Goal: Information Seeking & Learning: Learn about a topic

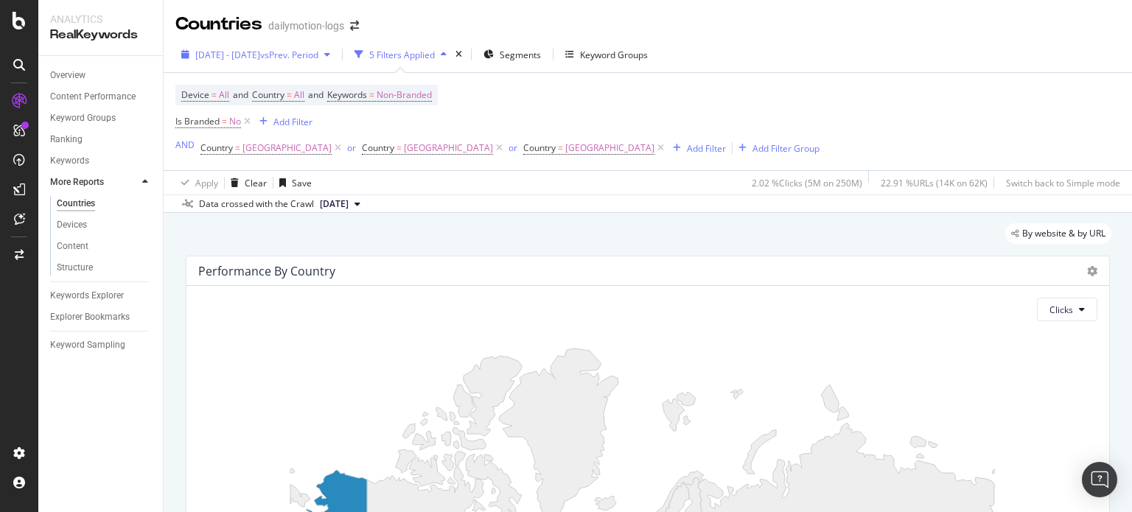
click at [312, 58] on span "vs Prev. Period" at bounding box center [289, 55] width 58 height 13
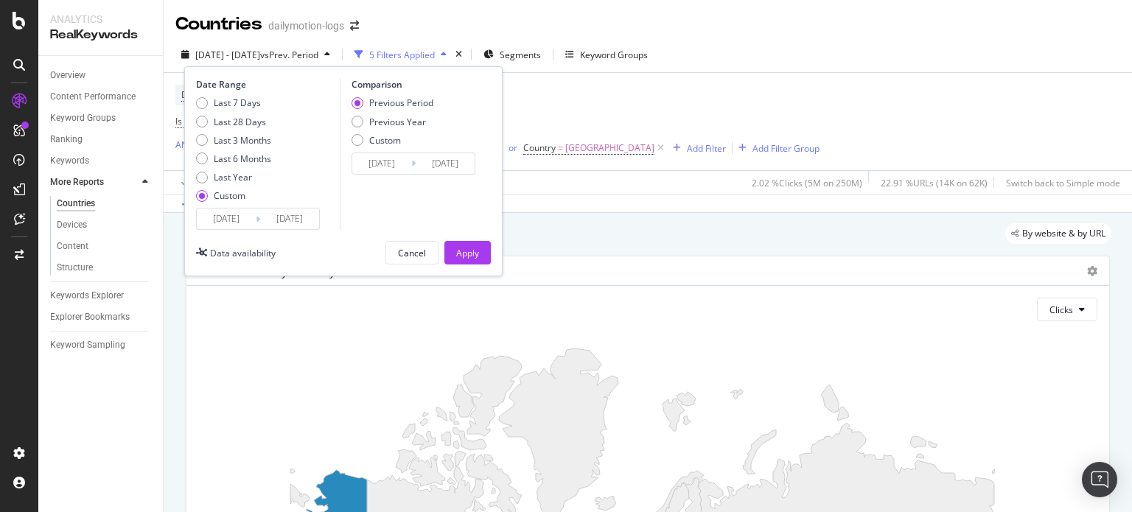
click at [234, 222] on input "2025/07/01" at bounding box center [226, 219] width 59 height 21
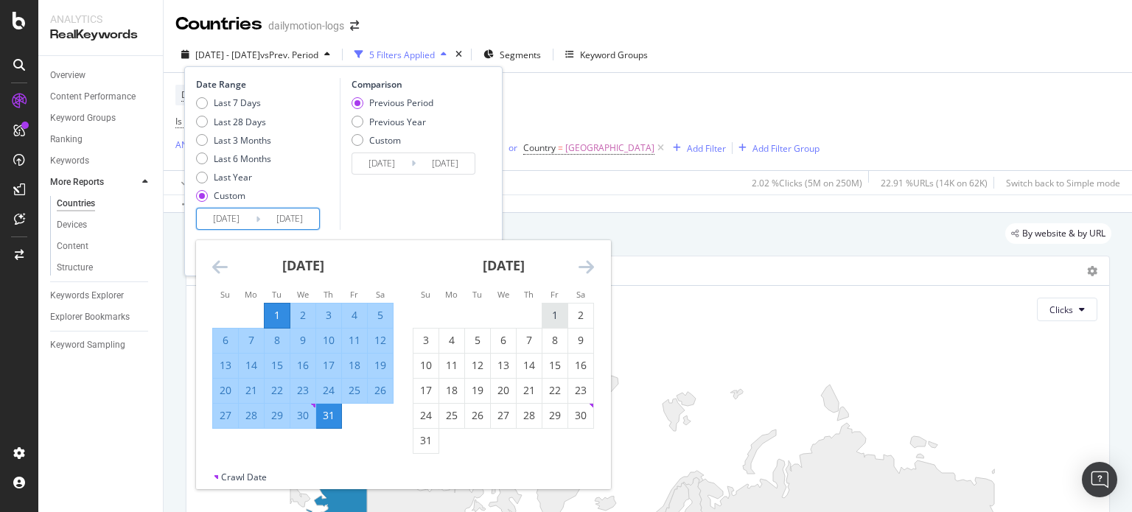
click at [551, 315] on div "1" at bounding box center [554, 315] width 25 height 15
type input "[DATE]"
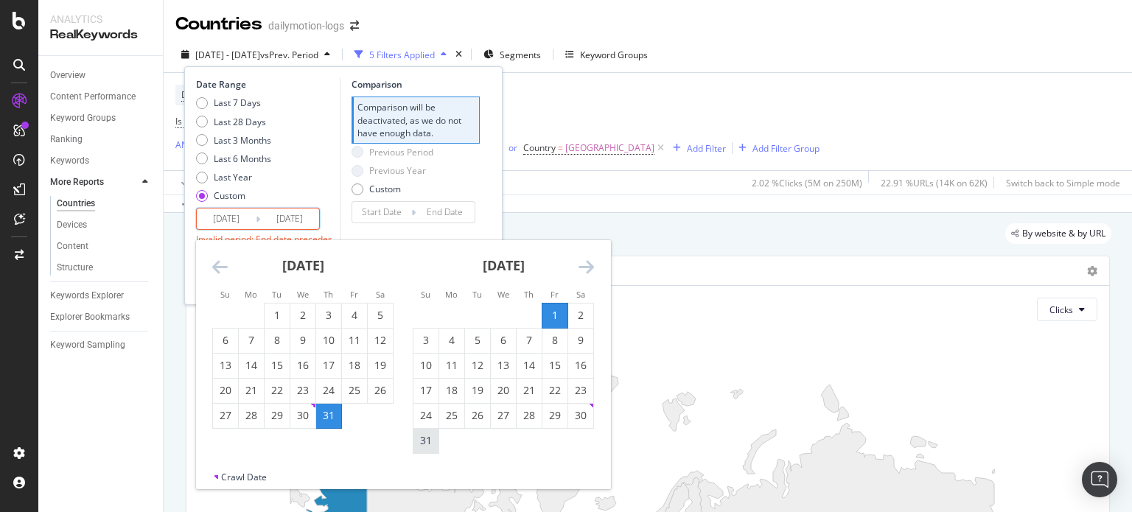
click at [429, 444] on div "31" at bounding box center [425, 440] width 25 height 15
type input "[DATE]"
type input "2025/07/01"
type input "2025/07/31"
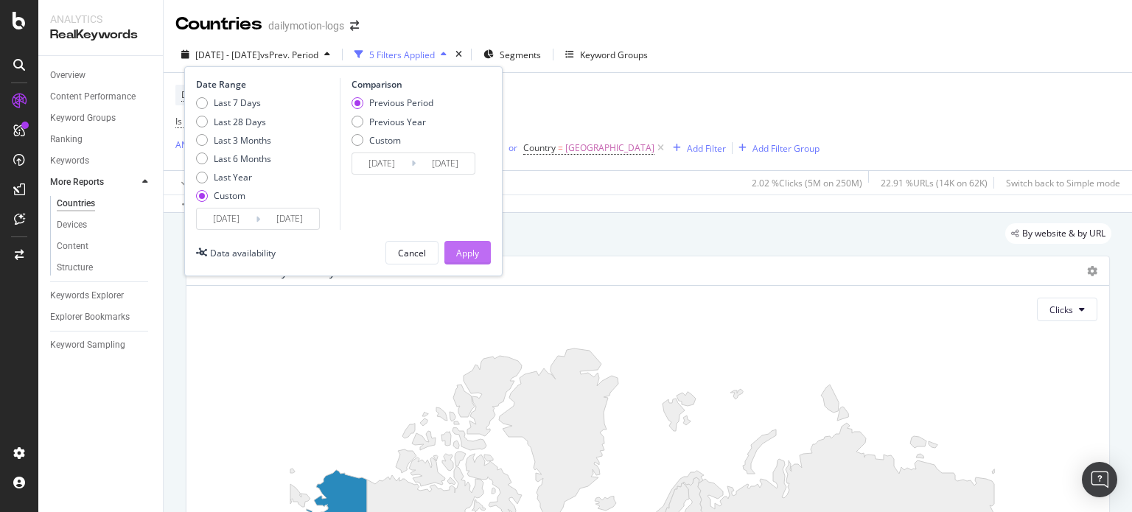
click at [474, 248] on div "Apply" at bounding box center [467, 253] width 23 height 13
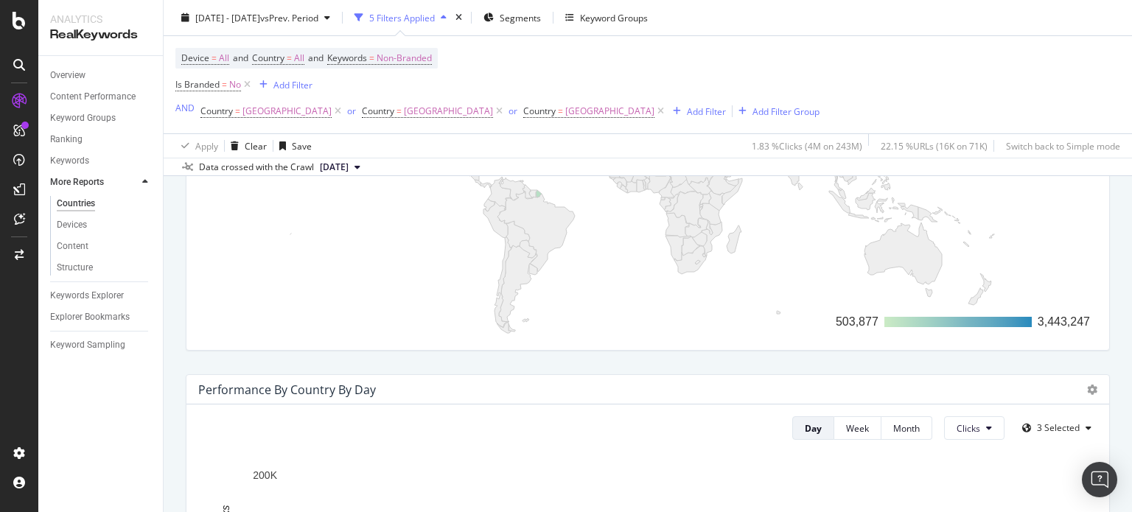
scroll to position [516, 0]
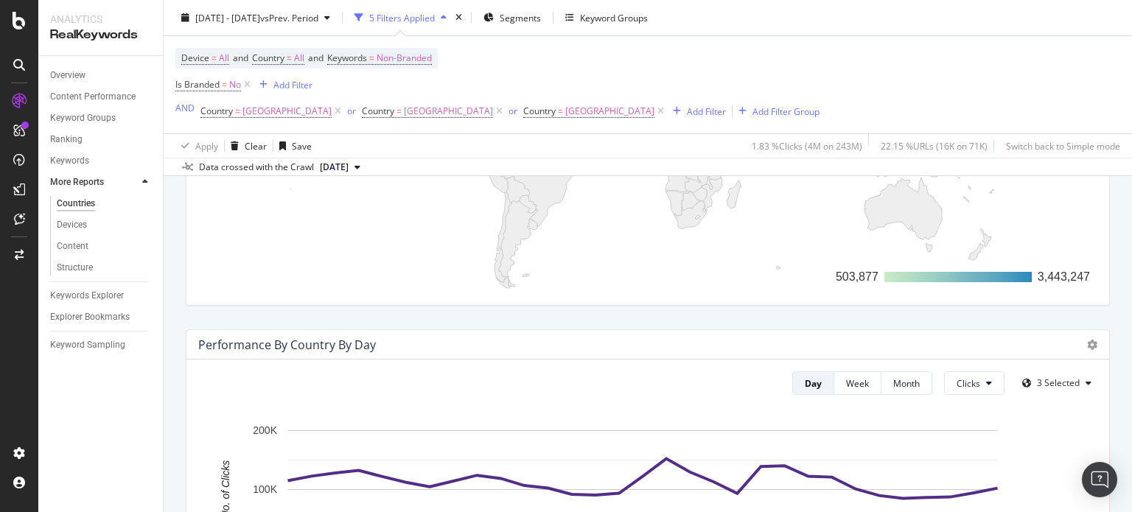
click at [447, 17] on icon "button" at bounding box center [444, 17] width 6 height 9
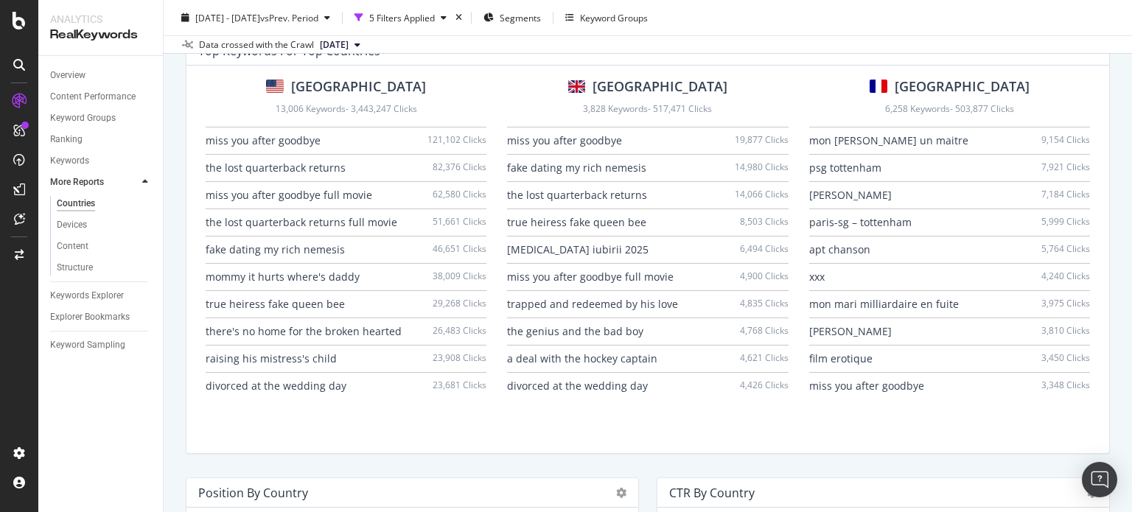
scroll to position [908, 0]
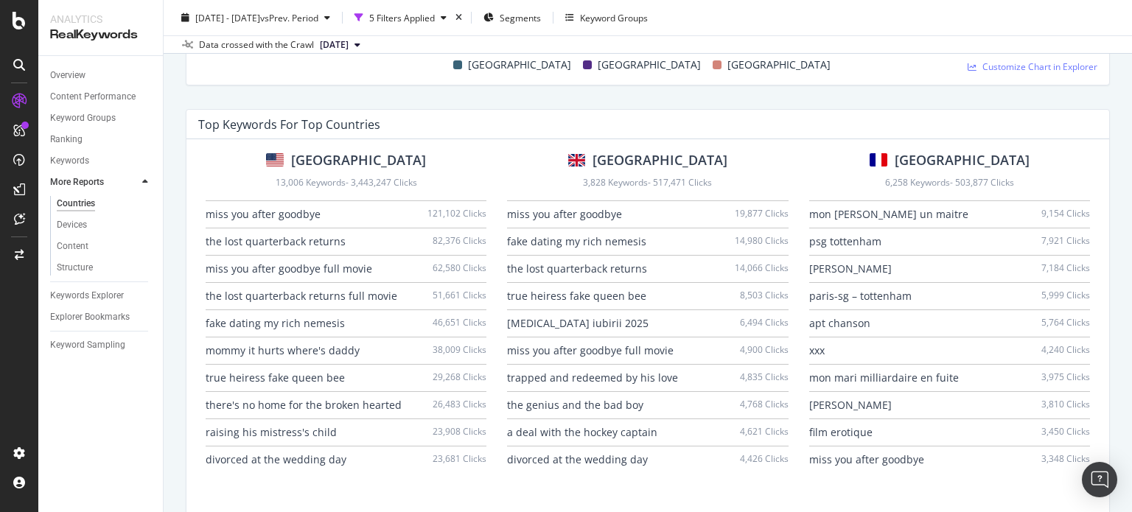
click at [813, 351] on div "xxx" at bounding box center [816, 350] width 15 height 15
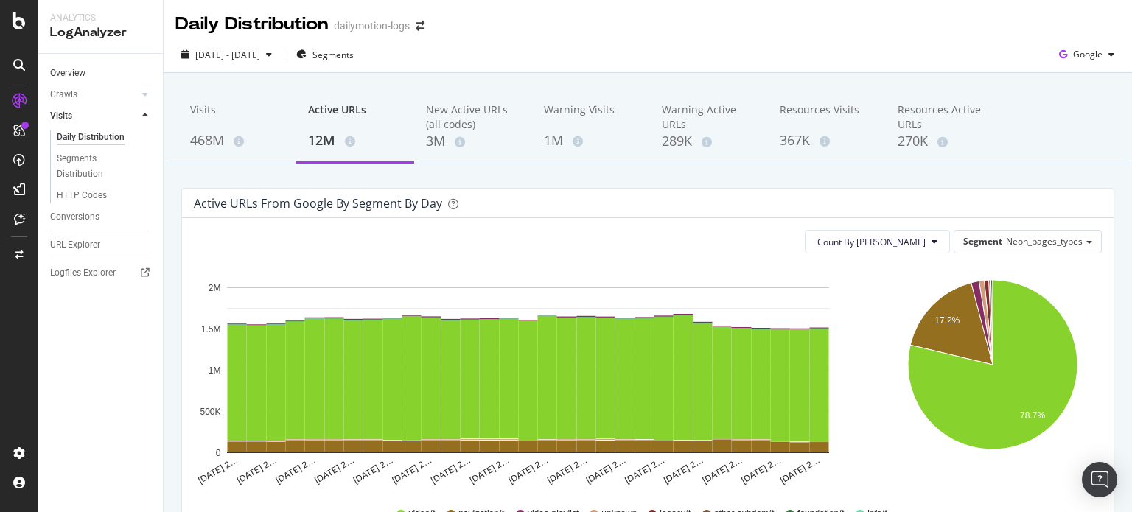
click at [87, 77] on link "Overview" at bounding box center [101, 73] width 102 height 15
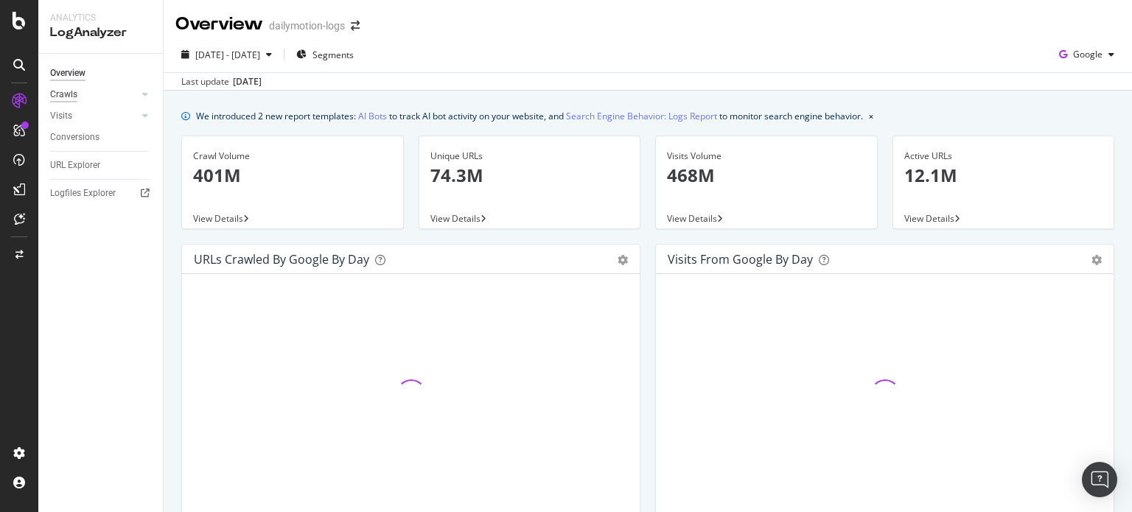
click at [71, 94] on div "Crawls" at bounding box center [63, 94] width 27 height 15
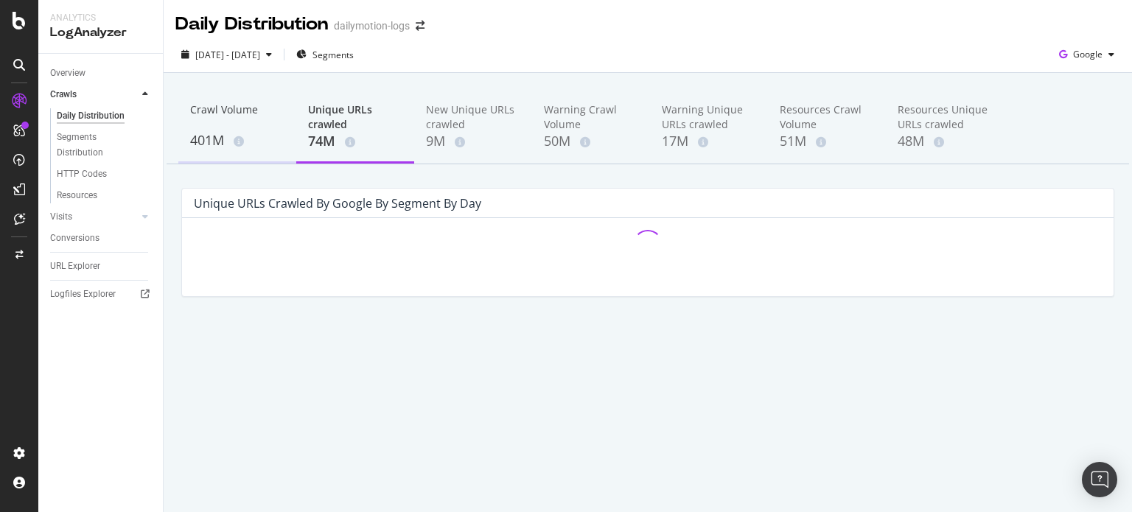
click at [248, 144] on div "401M" at bounding box center [237, 140] width 94 height 19
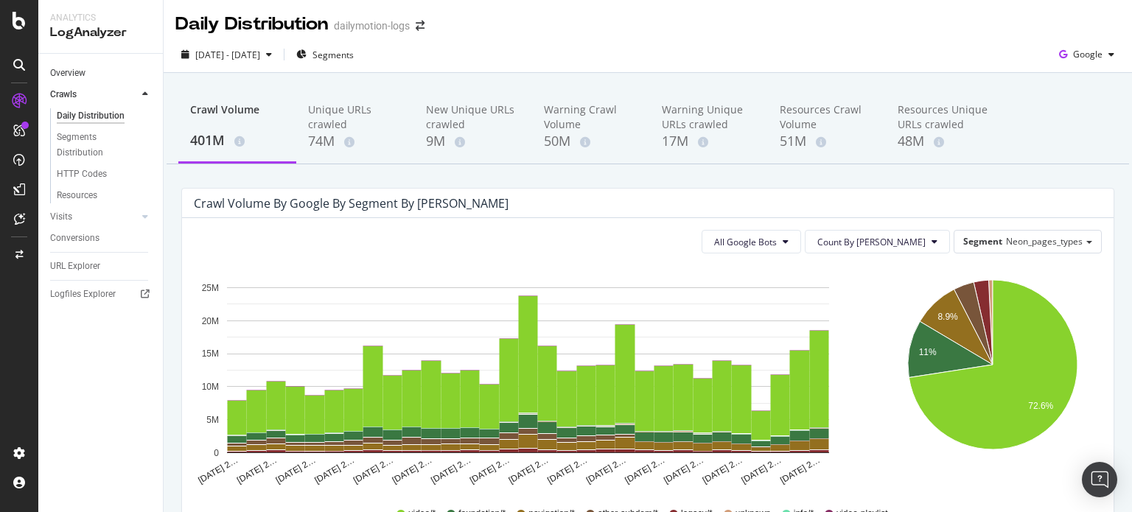
click at [87, 77] on link "Overview" at bounding box center [101, 73] width 102 height 15
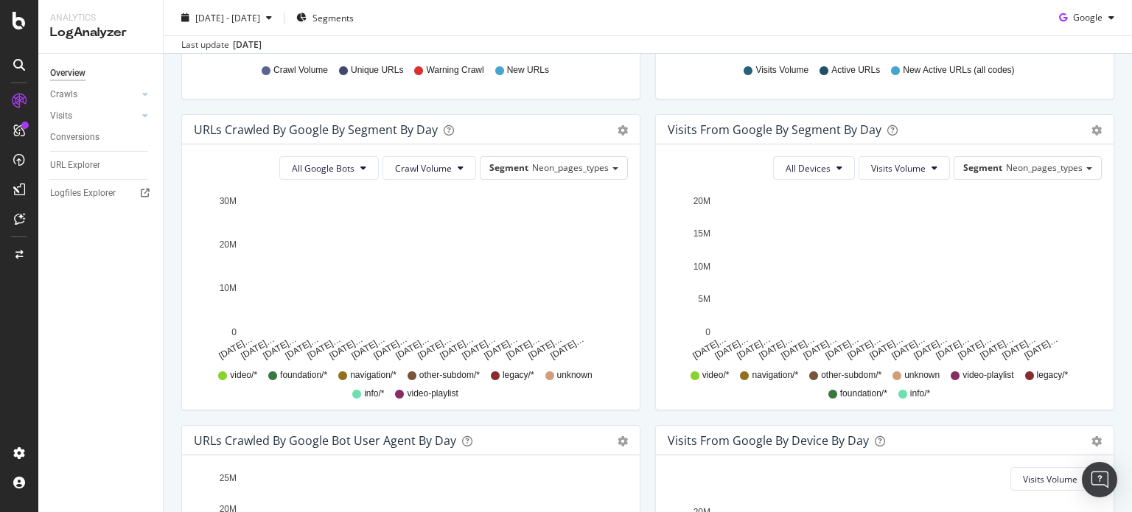
scroll to position [442, 0]
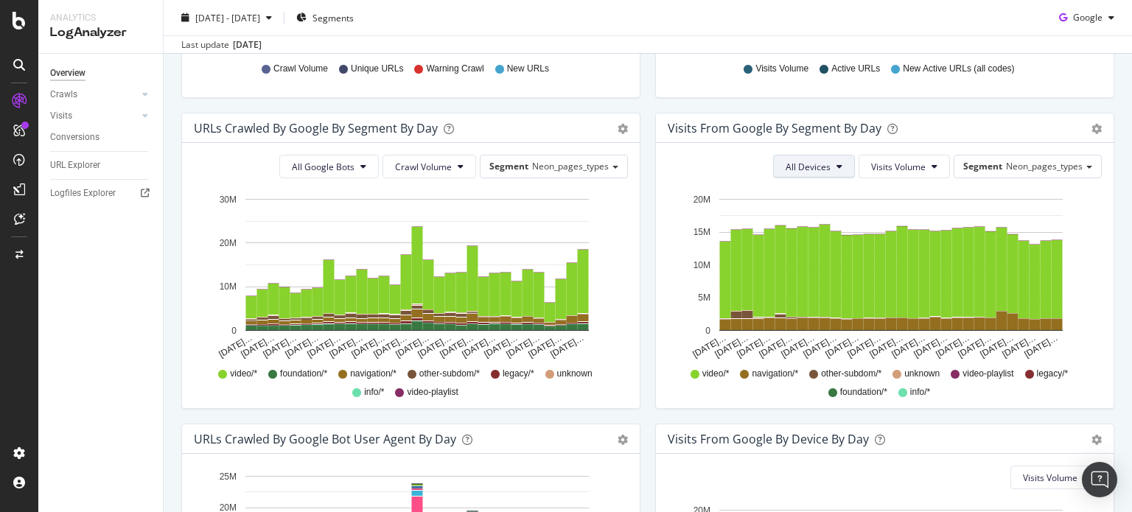
click at [820, 162] on span "All Devices" at bounding box center [807, 167] width 45 height 13
click at [883, 163] on span "Visits Volume" at bounding box center [898, 167] width 55 height 13
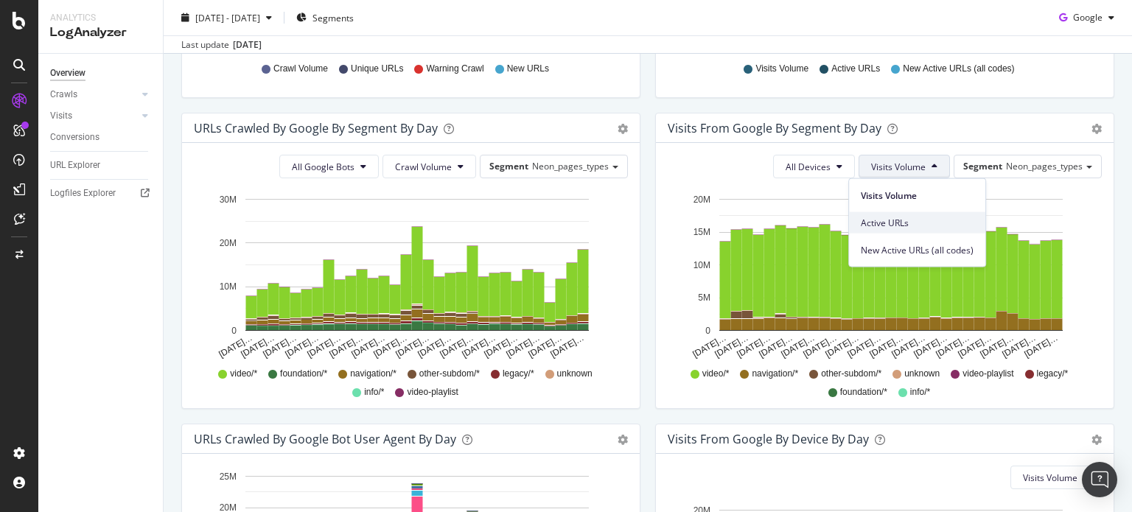
click at [895, 218] on span "Active URLs" at bounding box center [917, 222] width 113 height 13
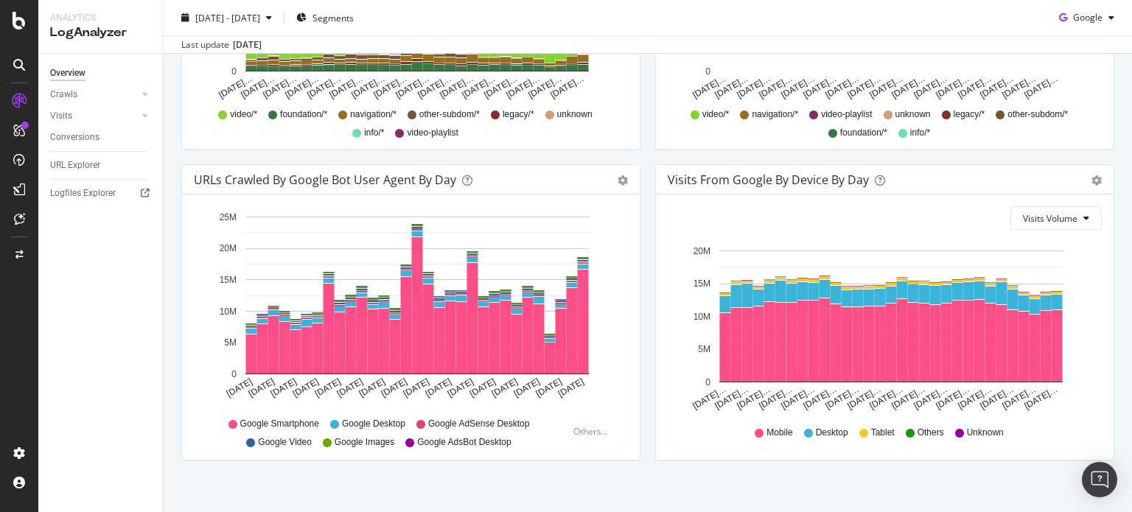
scroll to position [715, 0]
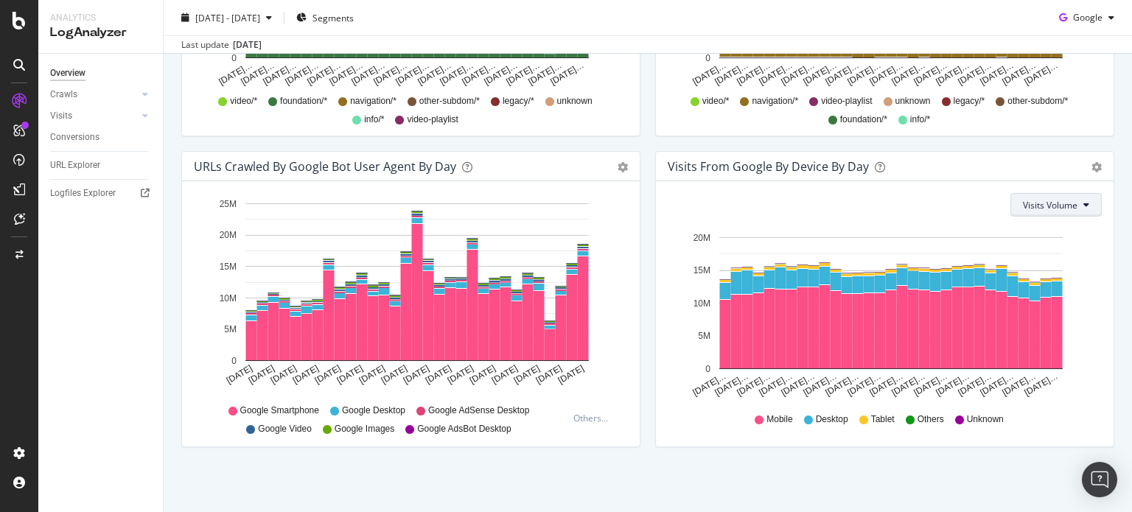
click at [1043, 209] on span "Visits Volume" at bounding box center [1050, 205] width 55 height 13
click at [1035, 258] on span "Active URLs" at bounding box center [1040, 259] width 56 height 13
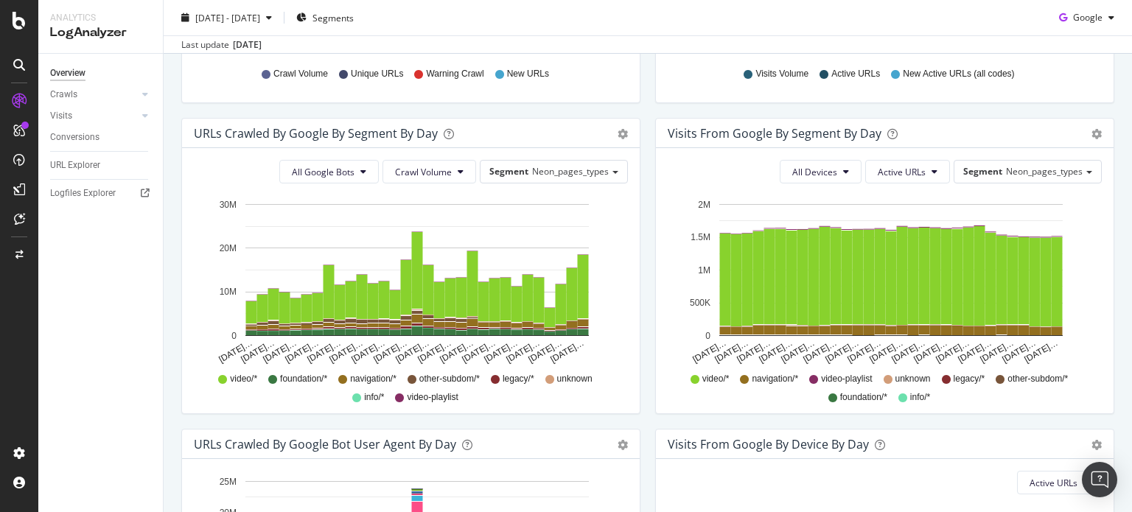
scroll to position [420, 0]
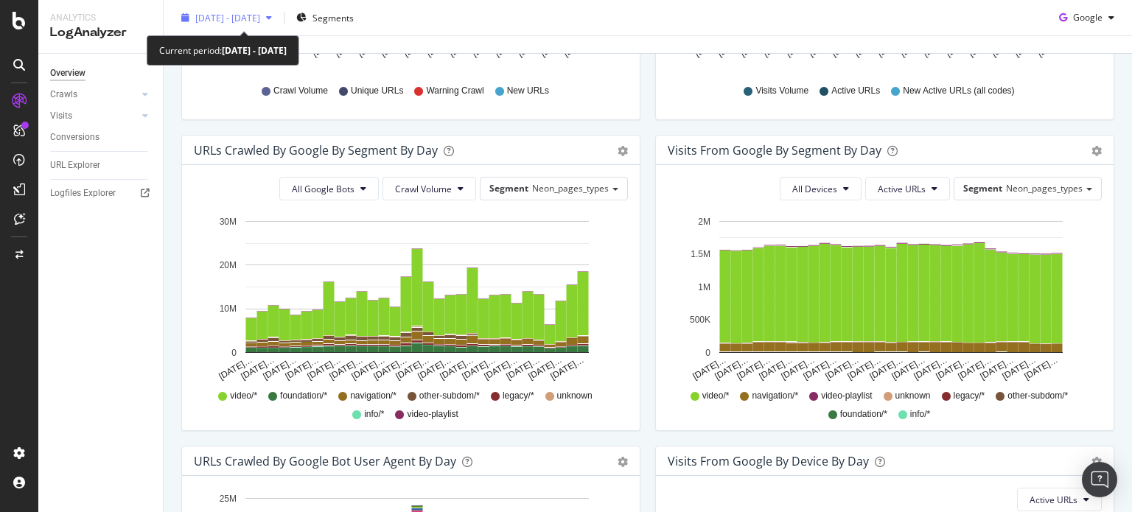
click at [260, 18] on span "[DATE] - [DATE]" at bounding box center [227, 17] width 65 height 13
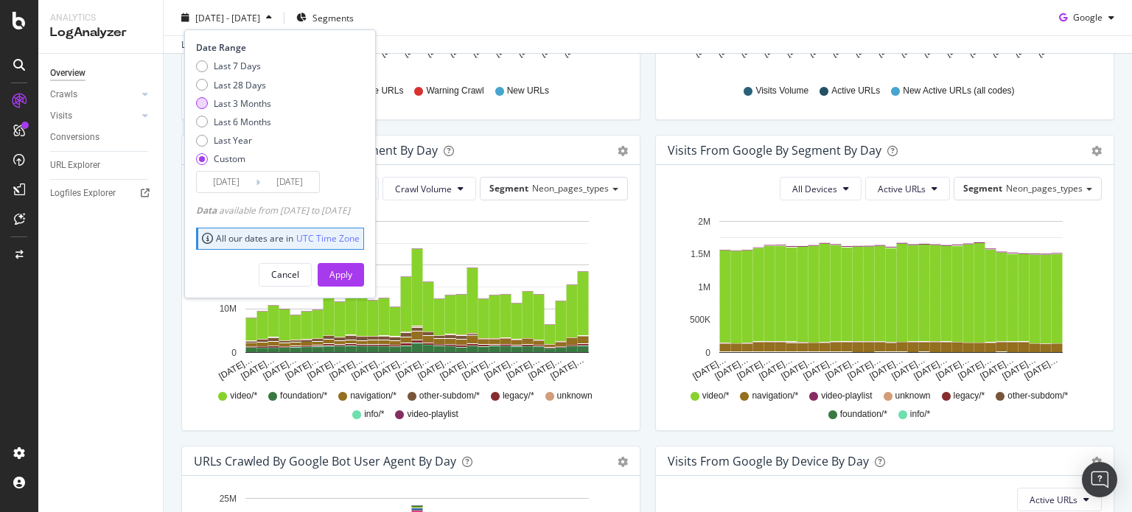
click at [205, 101] on div "Last 3 Months" at bounding box center [202, 103] width 12 height 12
type input "2025/06/10"
type input "2025/09/09"
click at [352, 278] on div "Apply" at bounding box center [340, 274] width 23 height 13
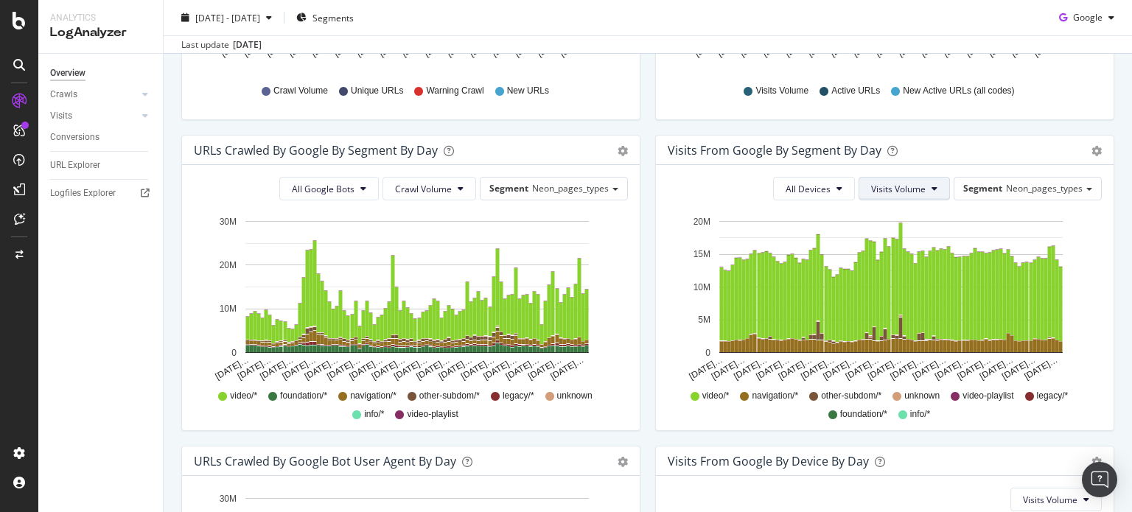
click at [897, 184] on span "Visits Volume" at bounding box center [898, 189] width 55 height 13
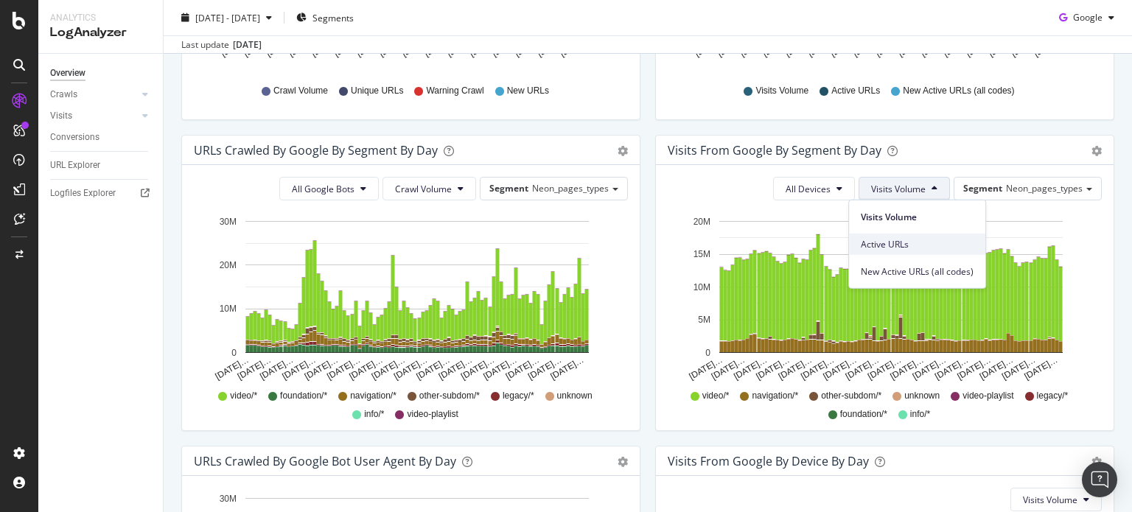
click at [899, 245] on span "Active URLs" at bounding box center [917, 243] width 113 height 13
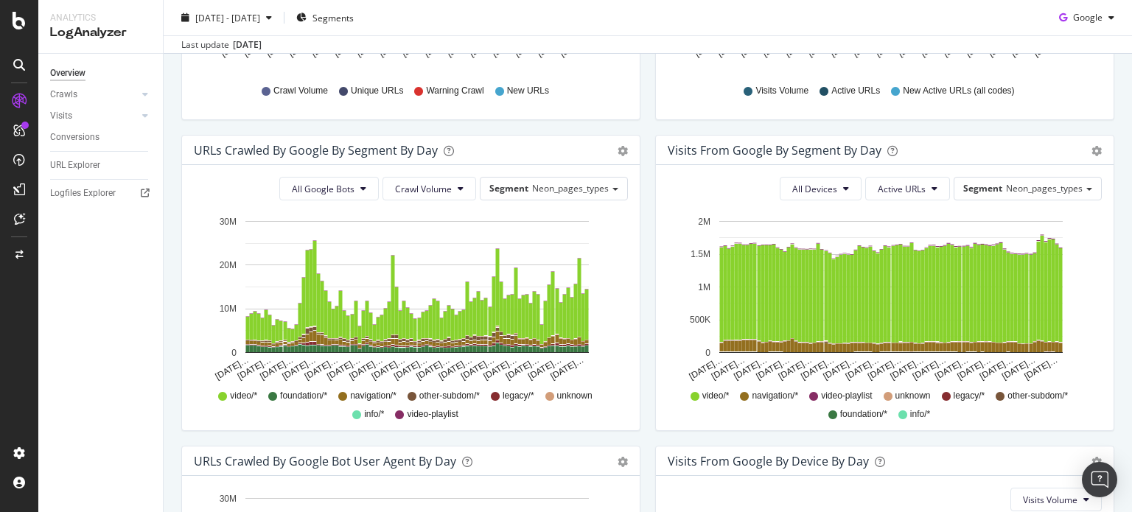
click at [780, 438] on div "Visits from Google By Segment By Day Timeline (by Value) Table All Devices Acti…" at bounding box center [885, 290] width 474 height 311
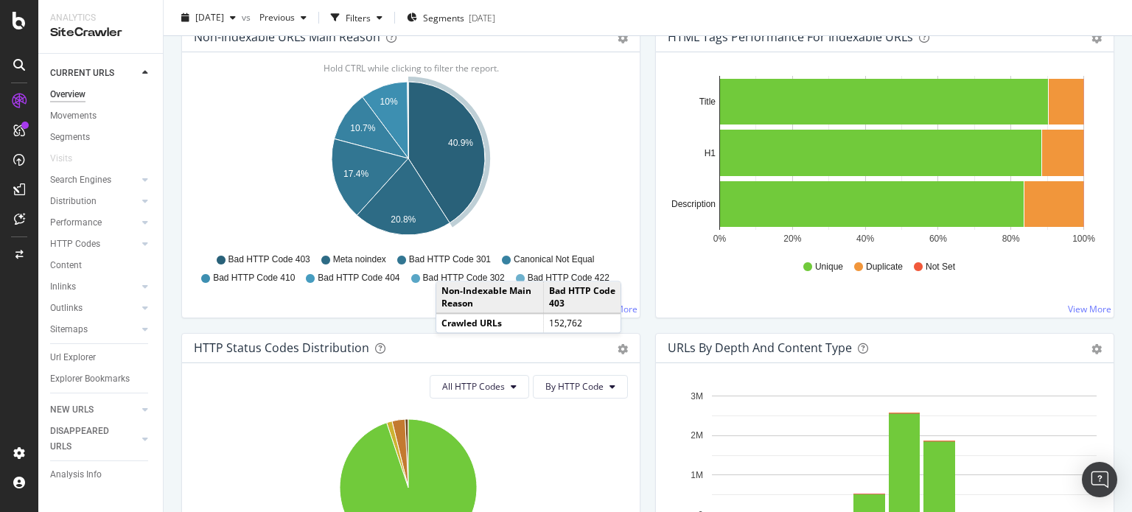
scroll to position [516, 0]
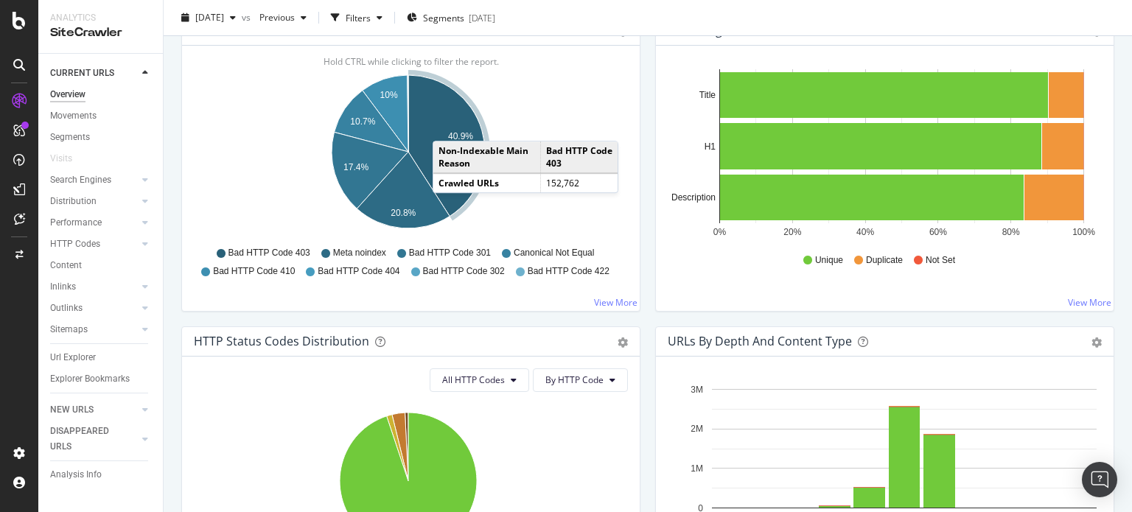
click at [447, 125] on icon "A chart." at bounding box center [446, 145] width 77 height 141
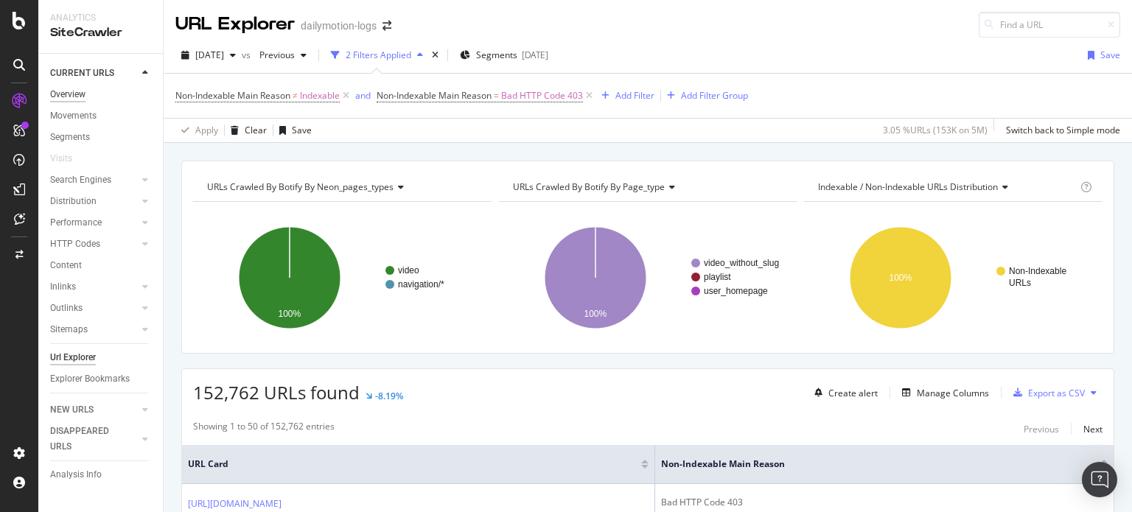
click at [73, 91] on div "Overview" at bounding box center [67, 94] width 35 height 15
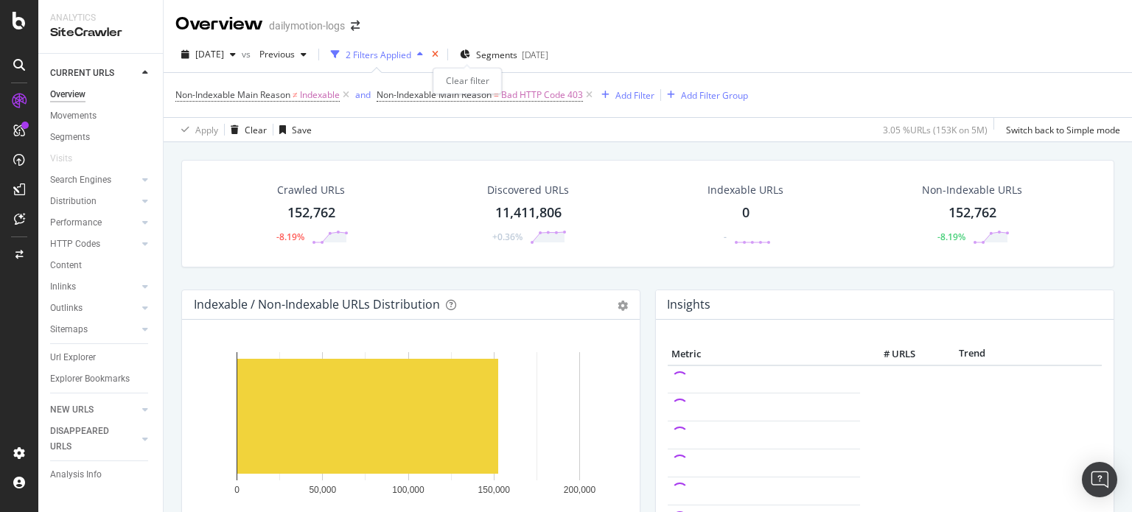
click at [438, 57] on icon "times" at bounding box center [435, 54] width 7 height 9
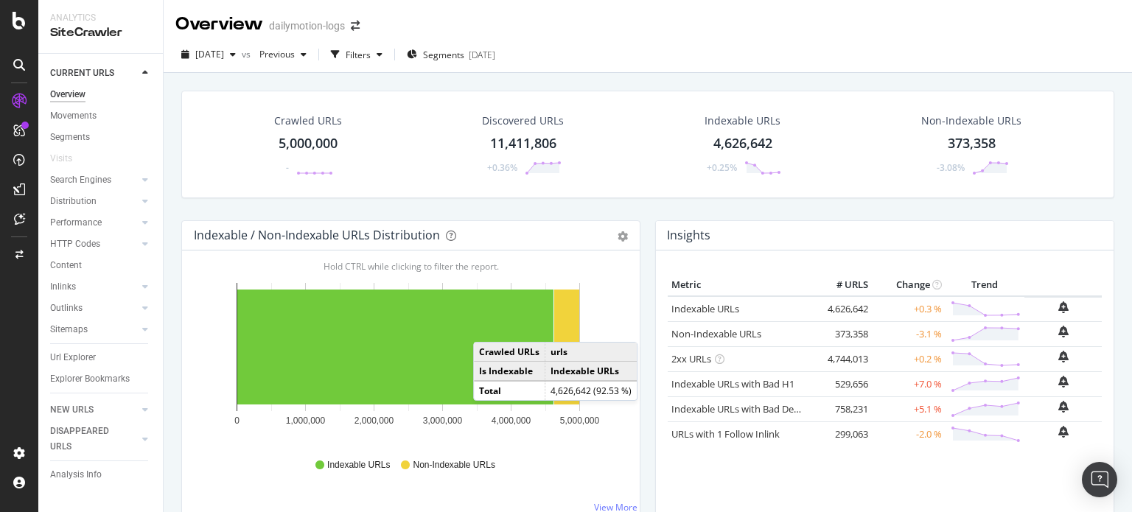
click at [609, 290] on icon "0 1,000,000 2,000,000 3,000,000 4,000,000 5,000,000" at bounding box center [408, 359] width 429 height 171
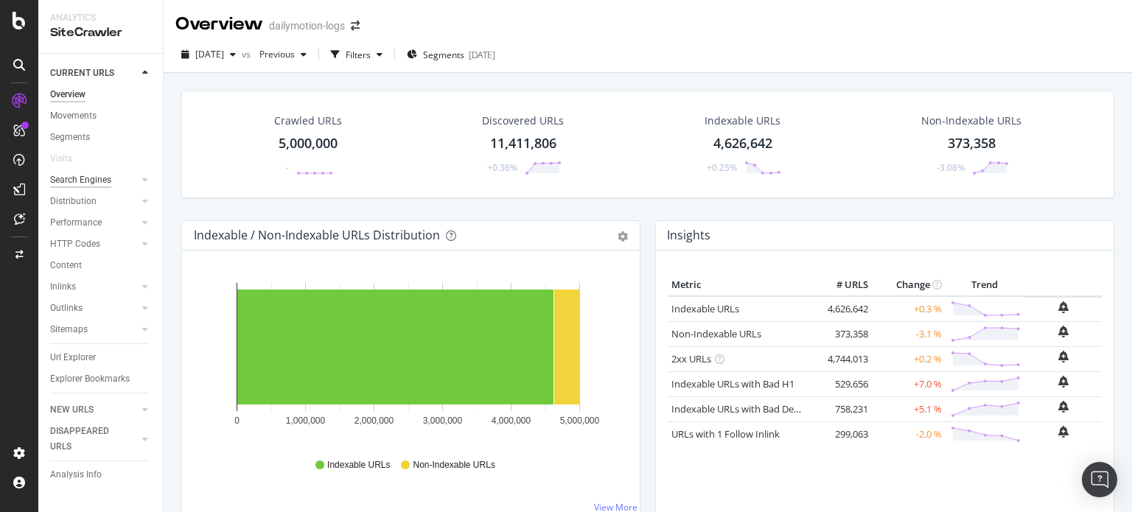
click at [88, 179] on div "Search Engines" at bounding box center [80, 179] width 61 height 15
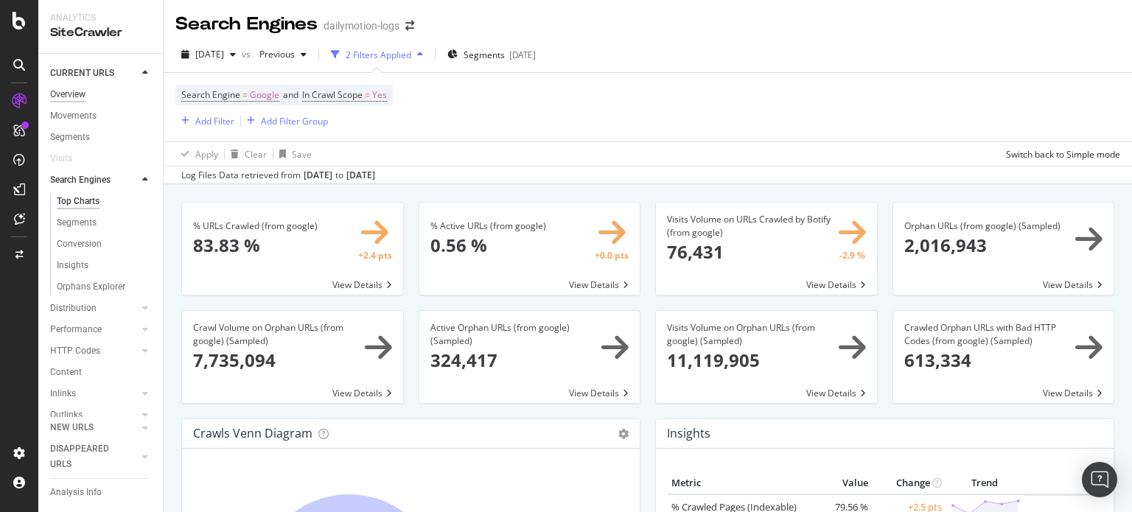
click at [77, 93] on div "Overview" at bounding box center [67, 94] width 35 height 15
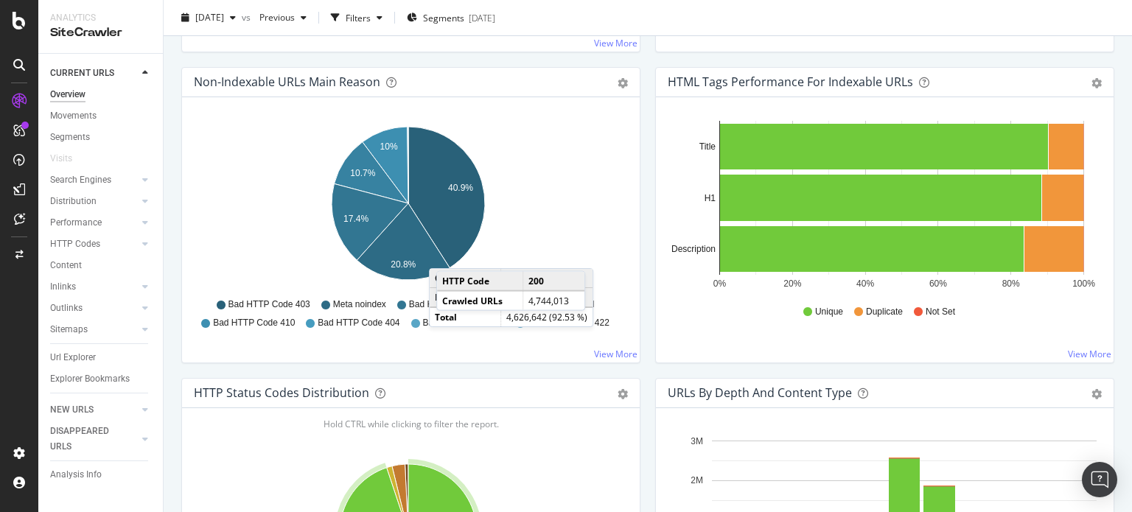
scroll to position [442, 0]
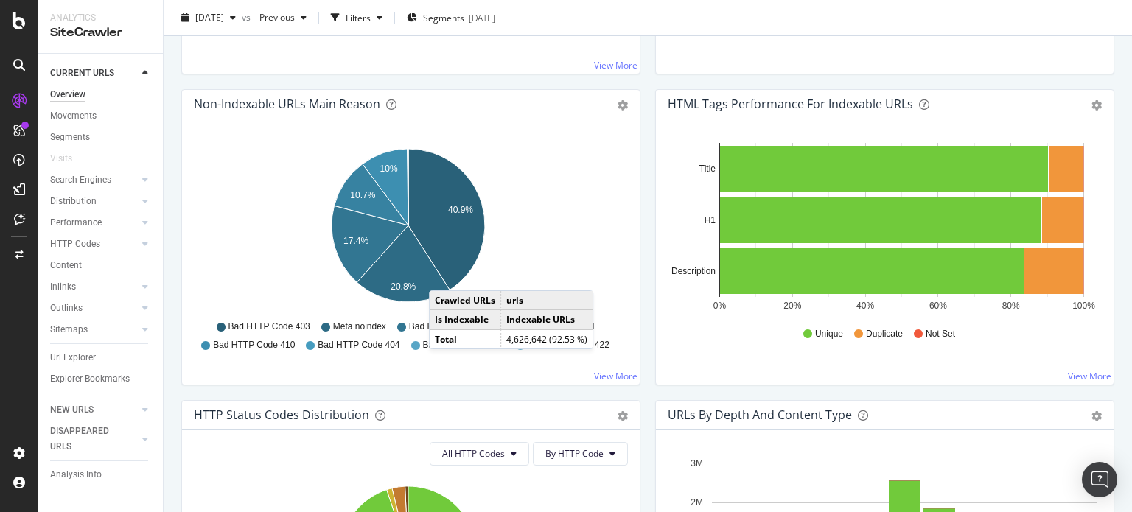
click at [606, 260] on icon "40.9% 10% 10.7% 17.4% 20.8%" at bounding box center [408, 228] width 429 height 171
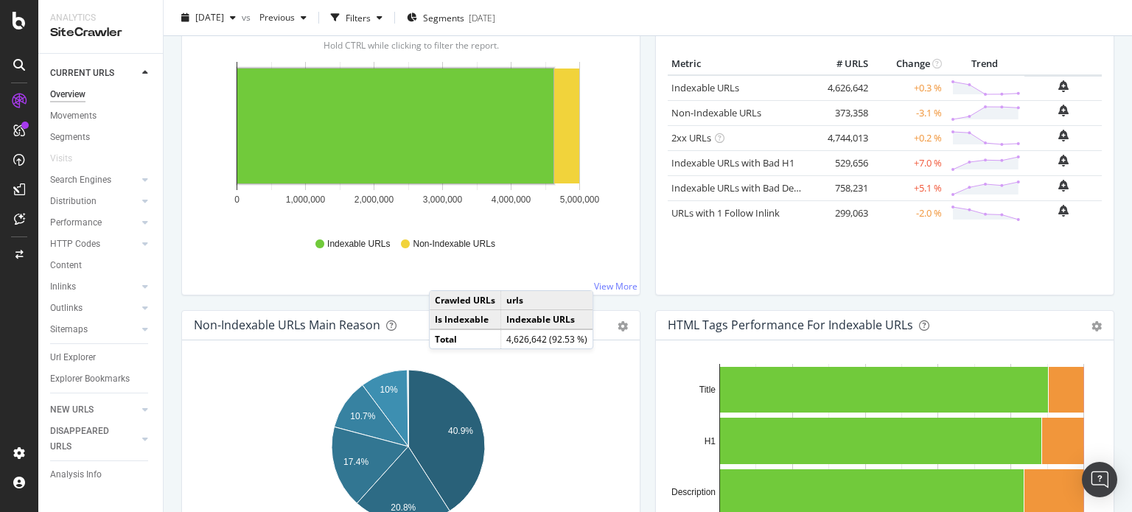
scroll to position [0, 0]
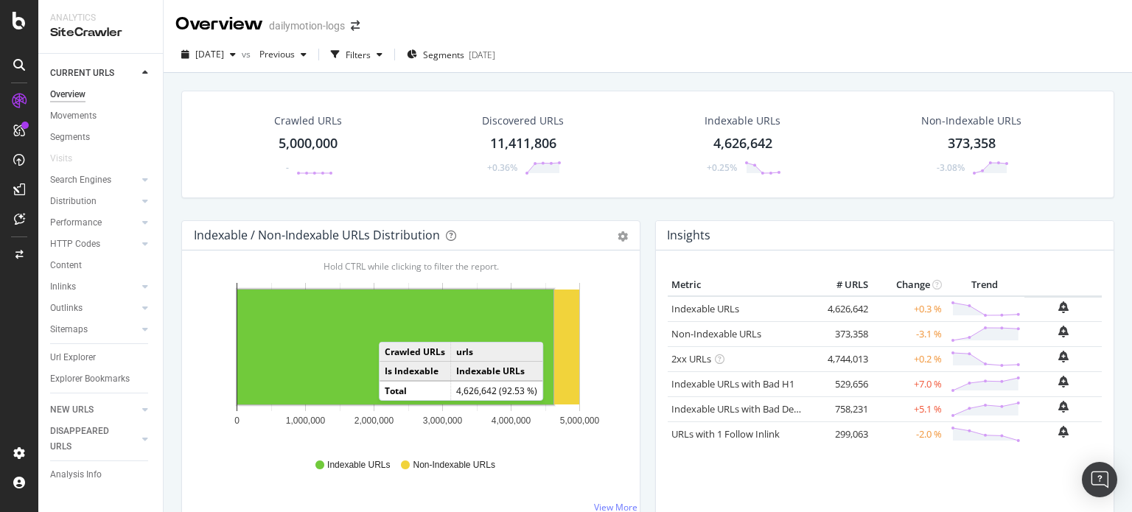
click at [393, 326] on rect "A chart." at bounding box center [395, 347] width 316 height 115
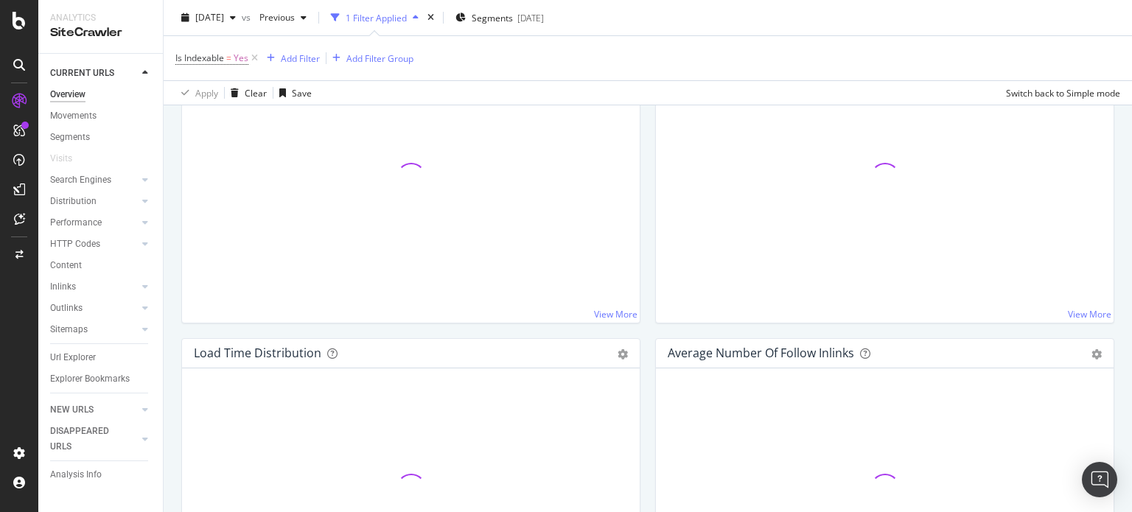
scroll to position [1105, 0]
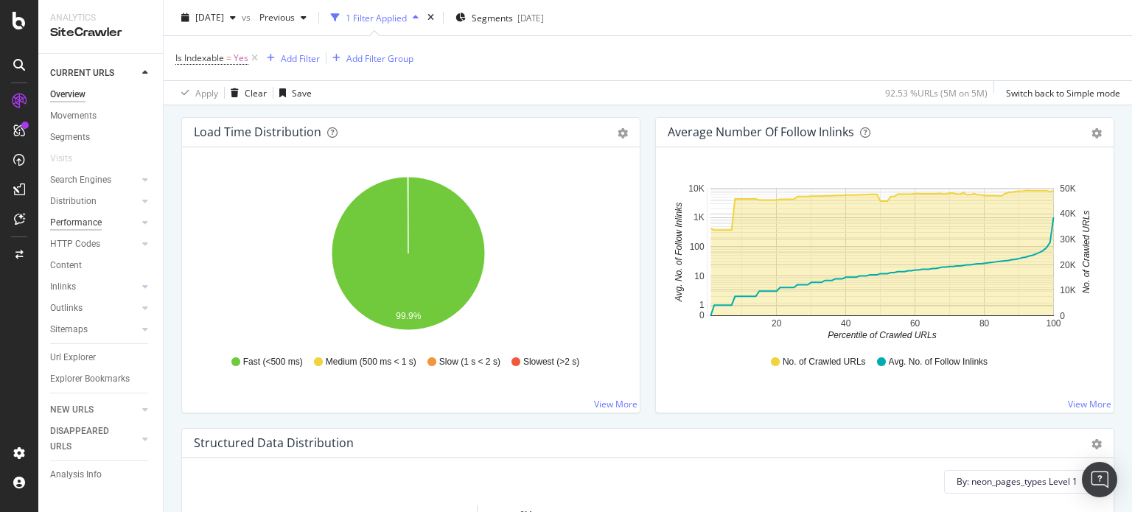
click at [89, 220] on div "Performance" at bounding box center [76, 222] width 52 height 15
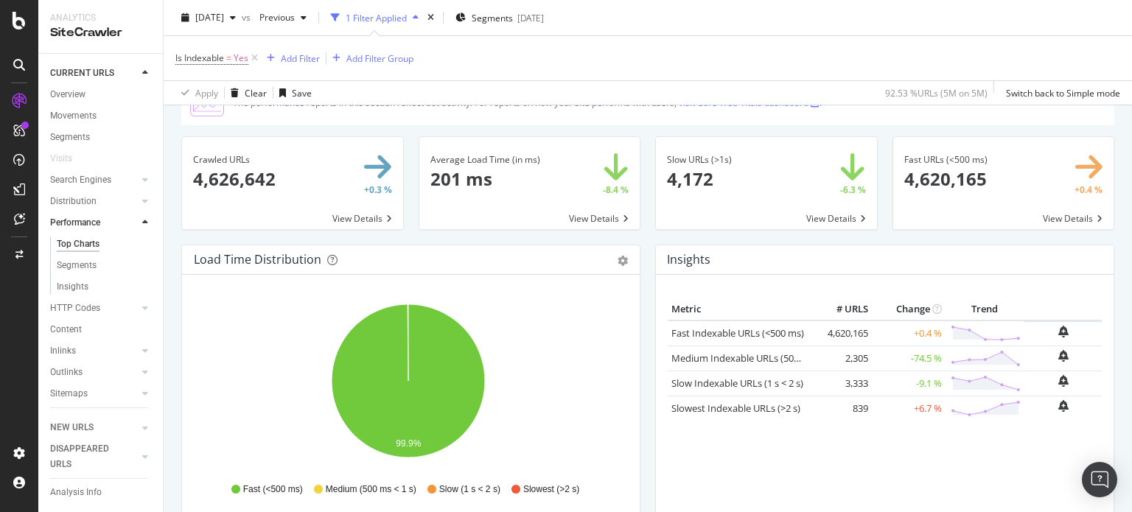
scroll to position [74, 0]
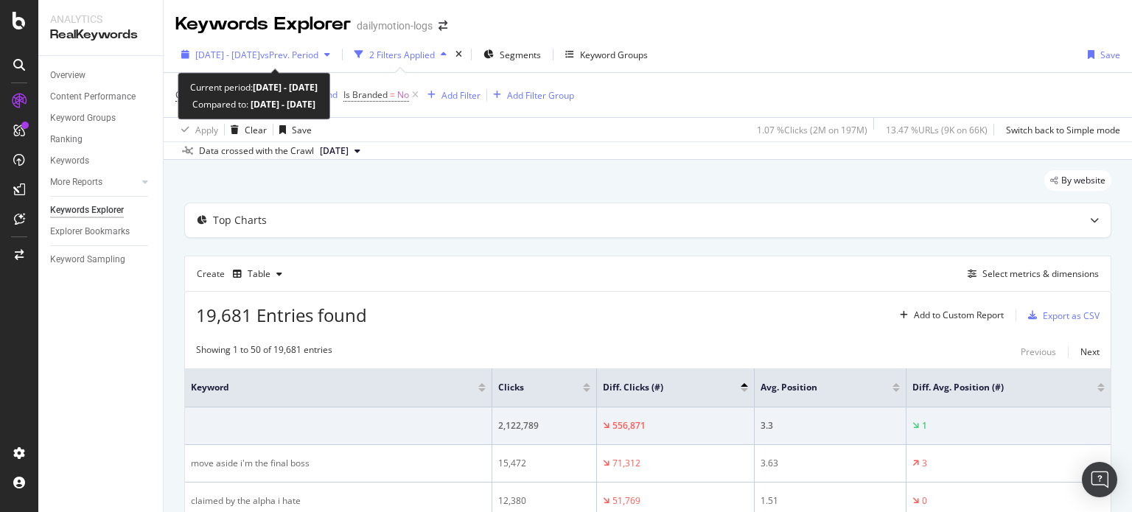
click at [318, 58] on span "vs Prev. Period" at bounding box center [289, 55] width 58 height 13
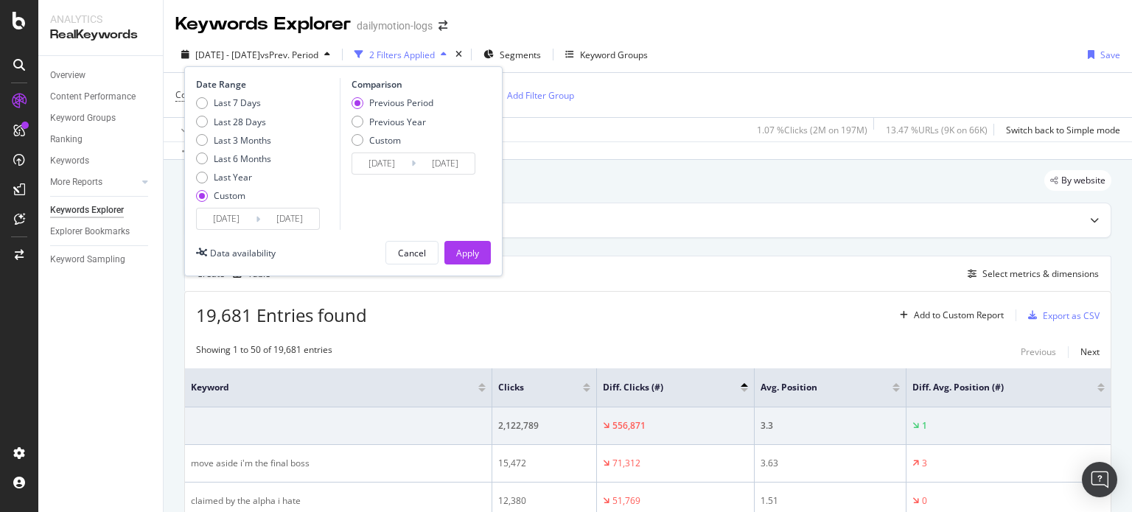
click at [226, 217] on input "[DATE]" at bounding box center [226, 219] width 59 height 21
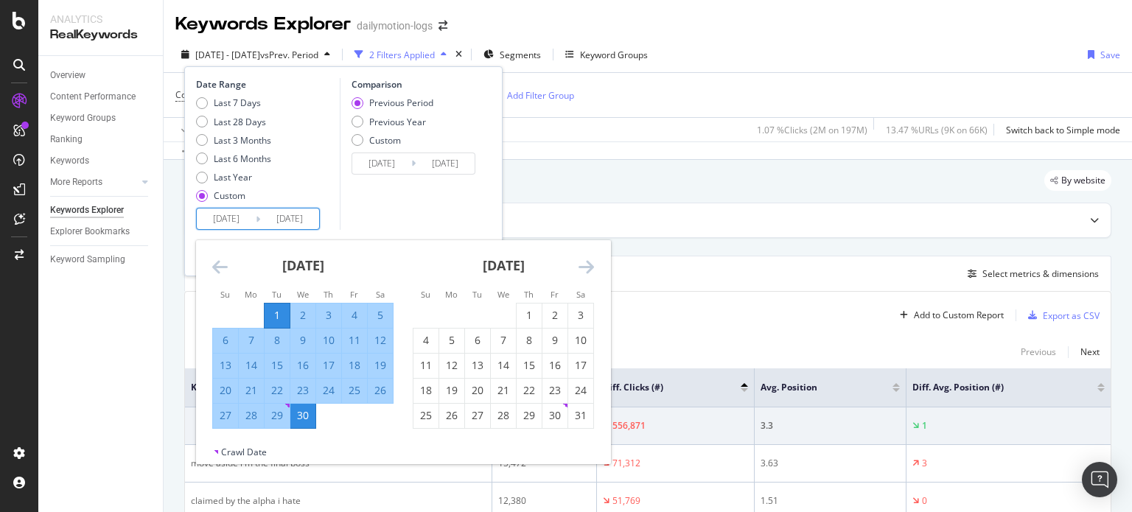
click at [582, 268] on icon "Move forward to switch to the next month." at bounding box center [585, 267] width 15 height 18
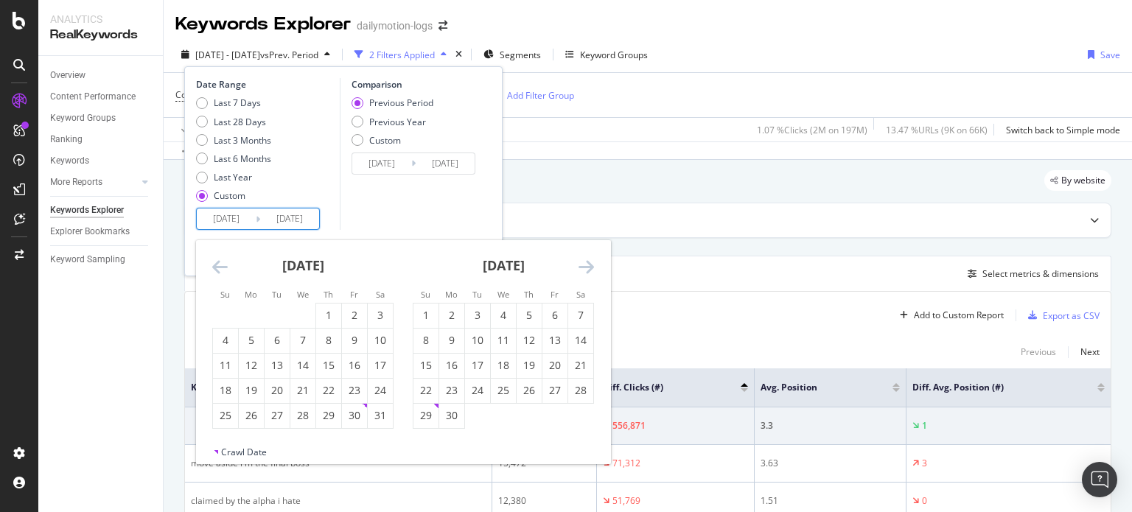
click at [582, 268] on icon "Move forward to switch to the next month." at bounding box center [585, 267] width 15 height 18
click at [558, 309] on div "1" at bounding box center [554, 315] width 25 height 15
type input "[DATE]"
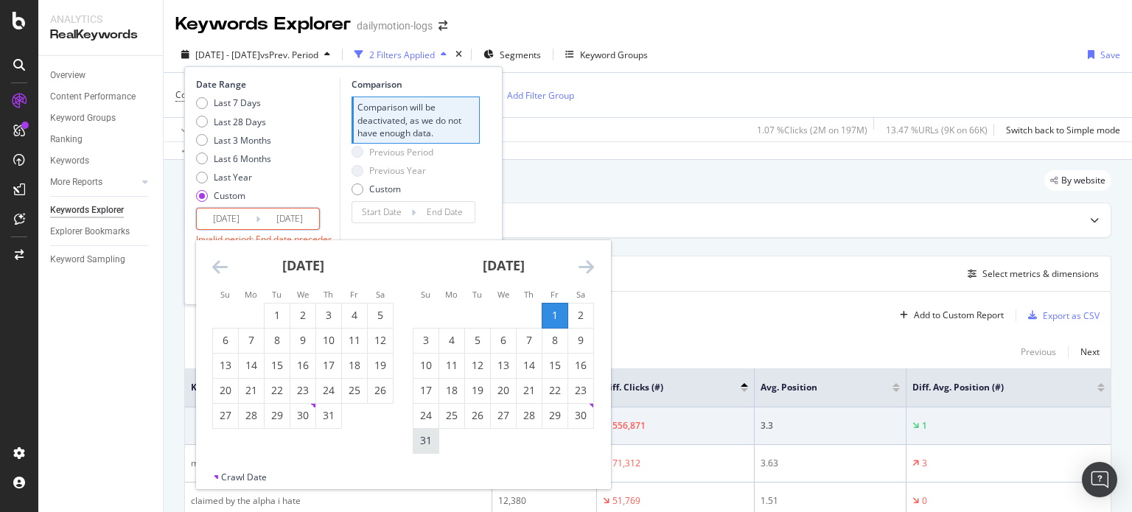
click at [425, 444] on div "31" at bounding box center [425, 440] width 25 height 15
type input "[DATE]"
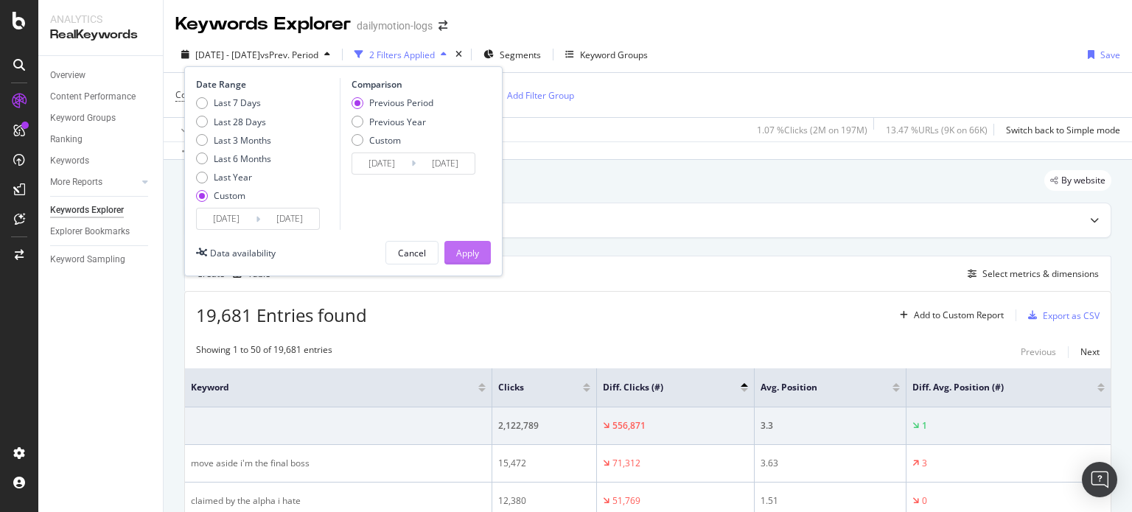
click at [472, 253] on div "Apply" at bounding box center [467, 253] width 23 height 13
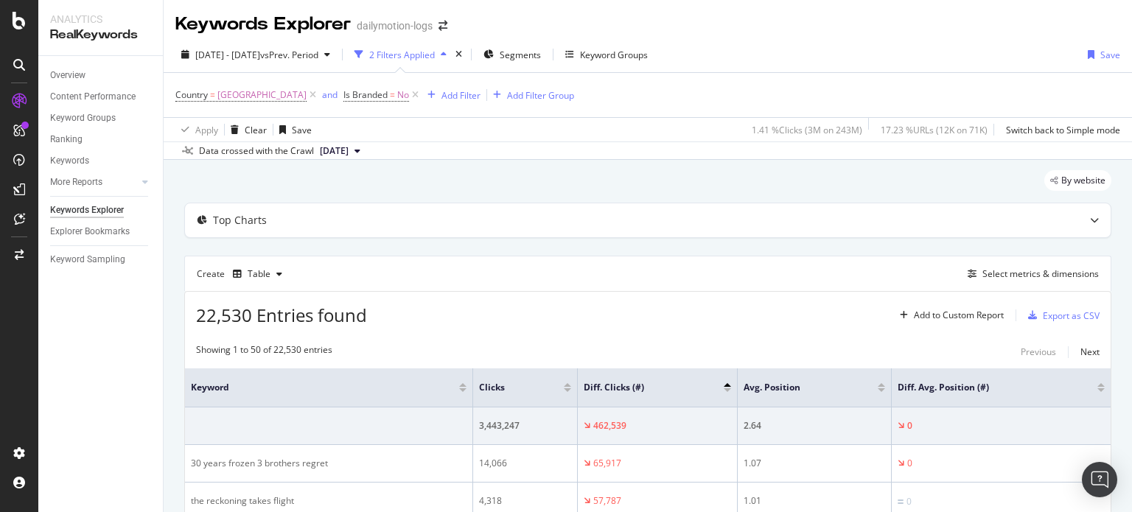
click at [452, 54] on div "button" at bounding box center [444, 54] width 18 height 9
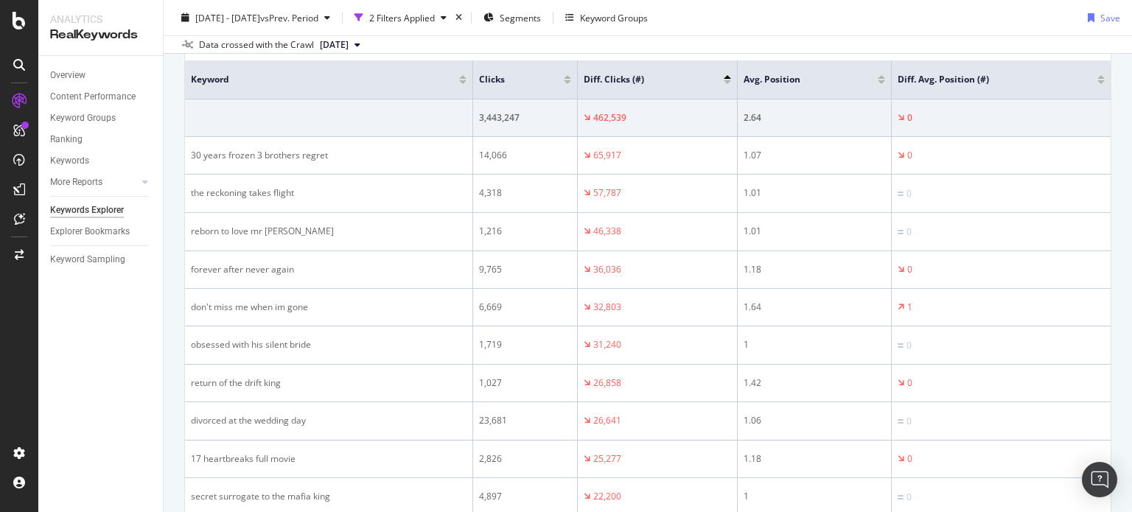
scroll to position [245, 0]
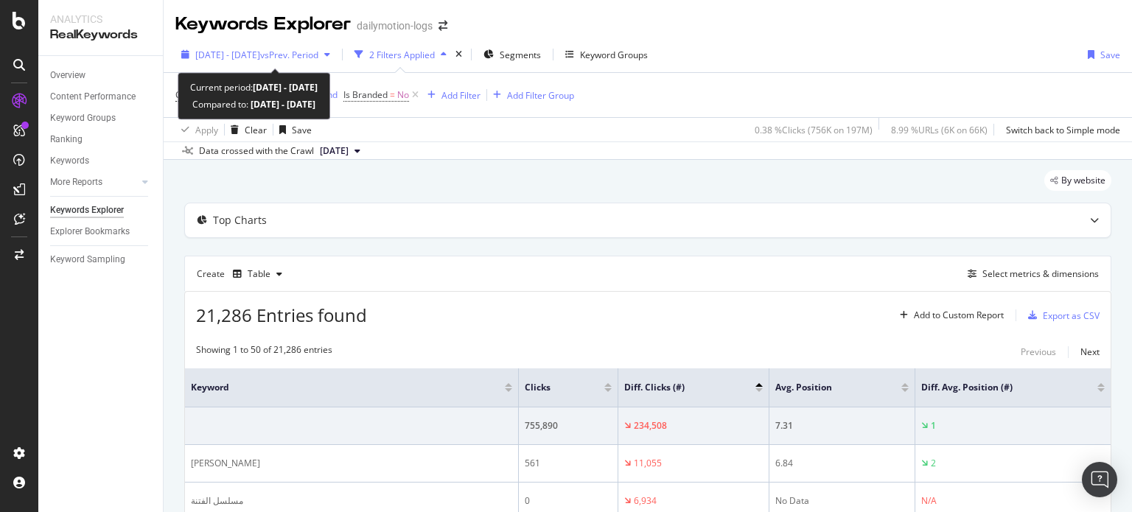
click at [318, 55] on span "vs Prev. Period" at bounding box center [289, 55] width 58 height 13
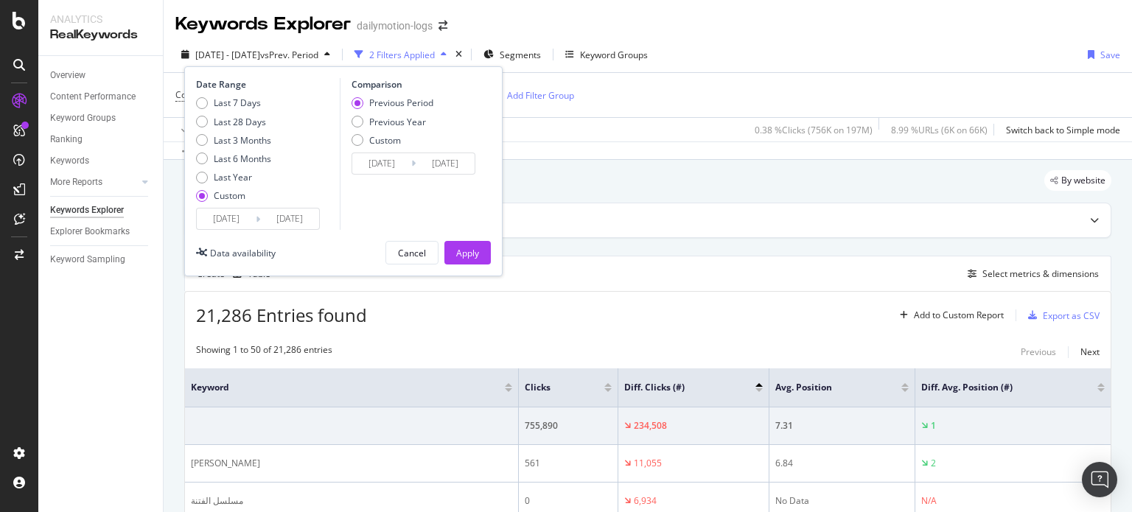
click at [229, 214] on input "[DATE]" at bounding box center [226, 219] width 59 height 21
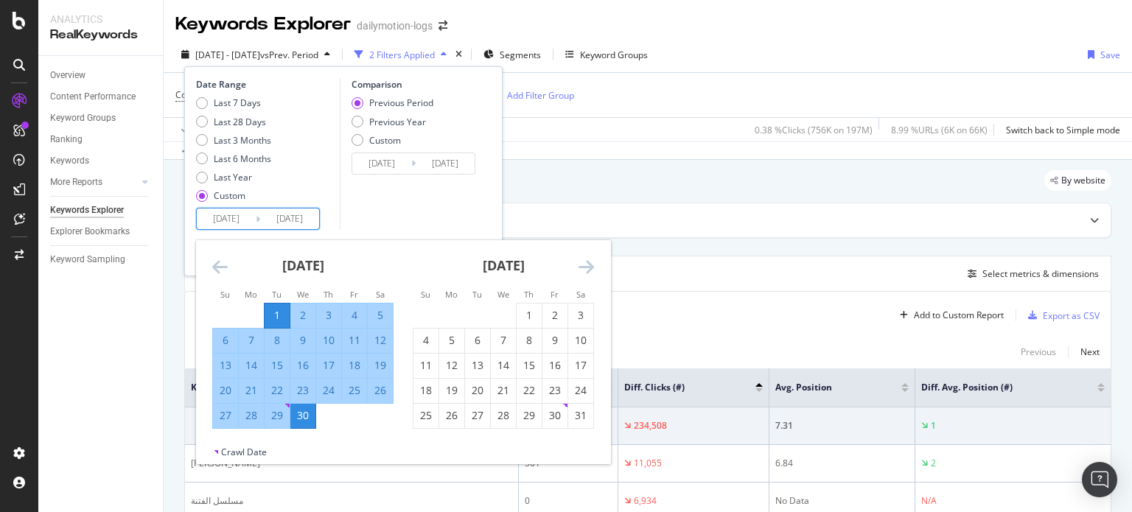
click at [584, 267] on icon "Move forward to switch to the next month." at bounding box center [585, 267] width 15 height 18
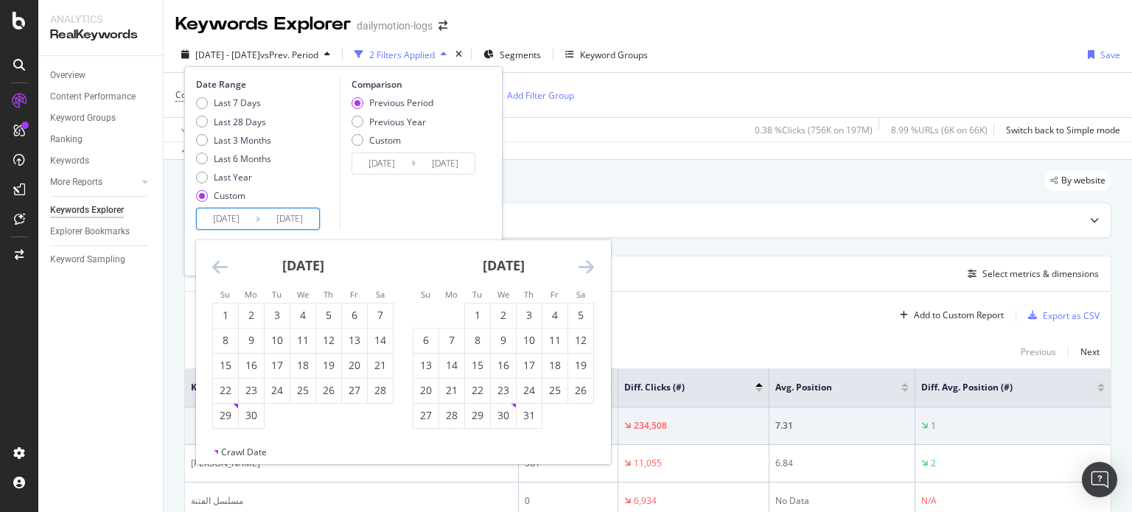
click at [584, 267] on icon "Move forward to switch to the next month." at bounding box center [585, 267] width 15 height 18
click at [548, 318] on div "1" at bounding box center [554, 315] width 25 height 15
type input "[DATE]"
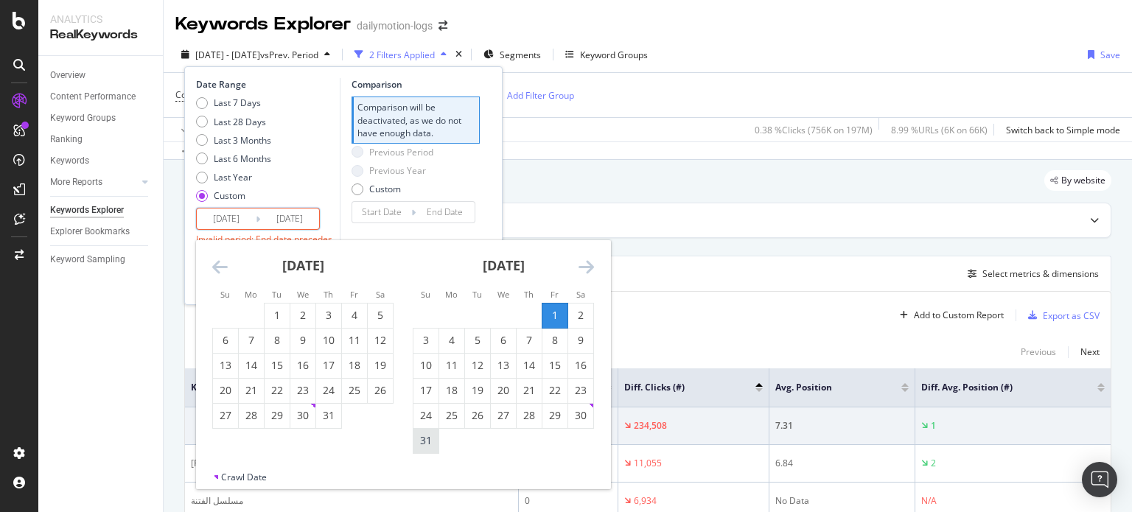
click at [429, 438] on div "31" at bounding box center [425, 440] width 25 height 15
type input "[DATE]"
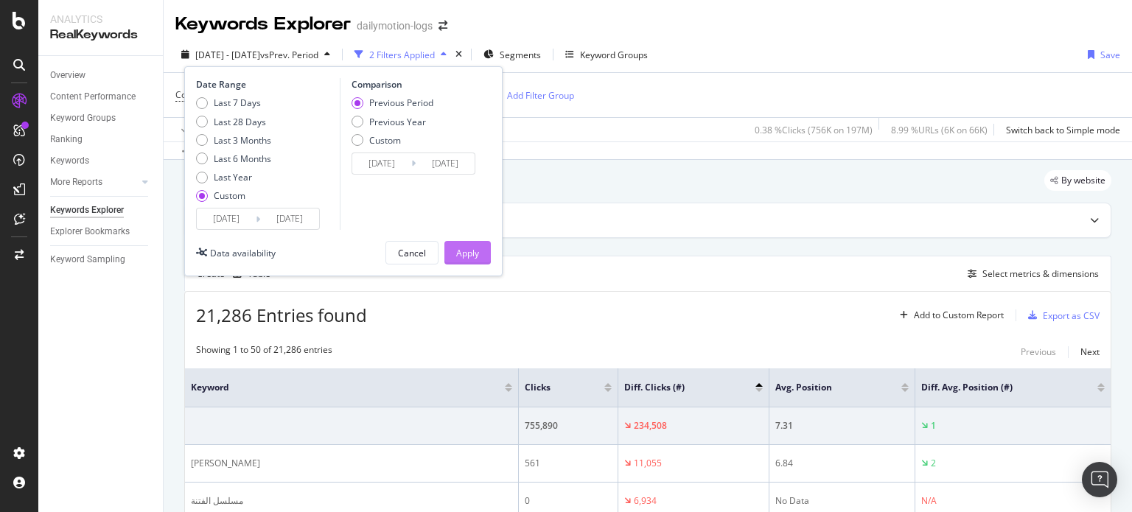
click at [468, 253] on div "Apply" at bounding box center [467, 253] width 23 height 13
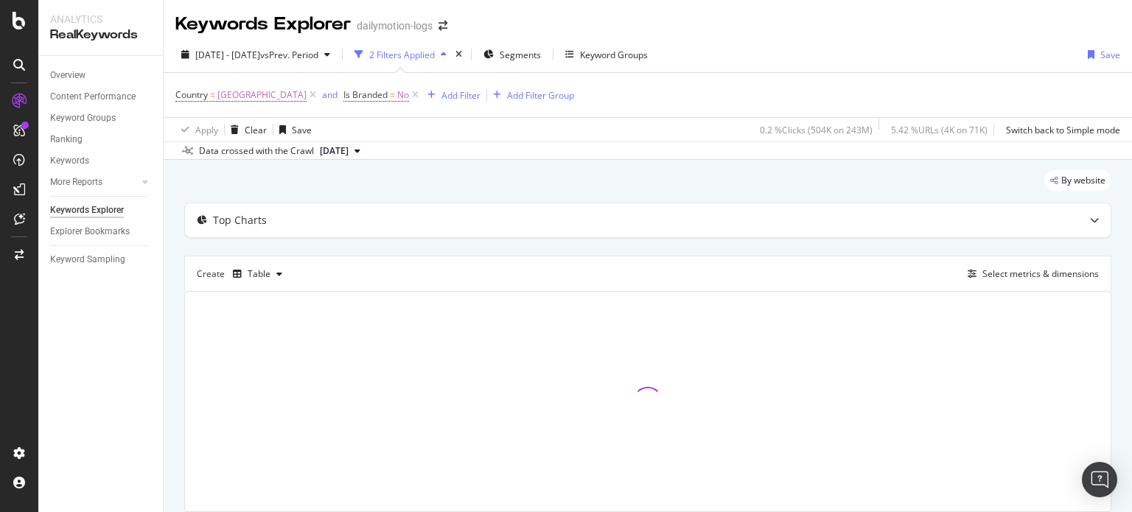
click at [452, 55] on div "button" at bounding box center [444, 54] width 18 height 9
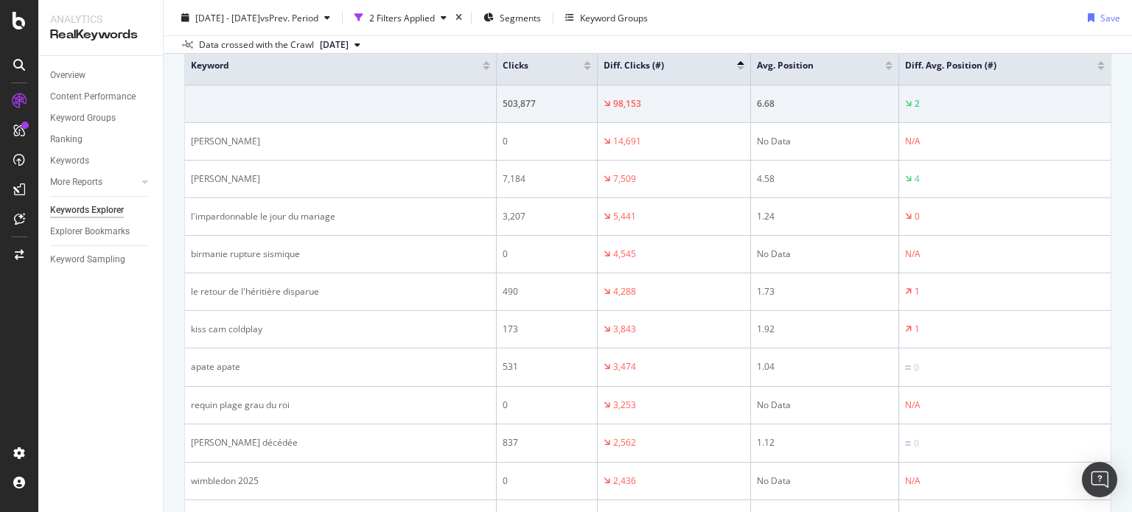
scroll to position [247, 0]
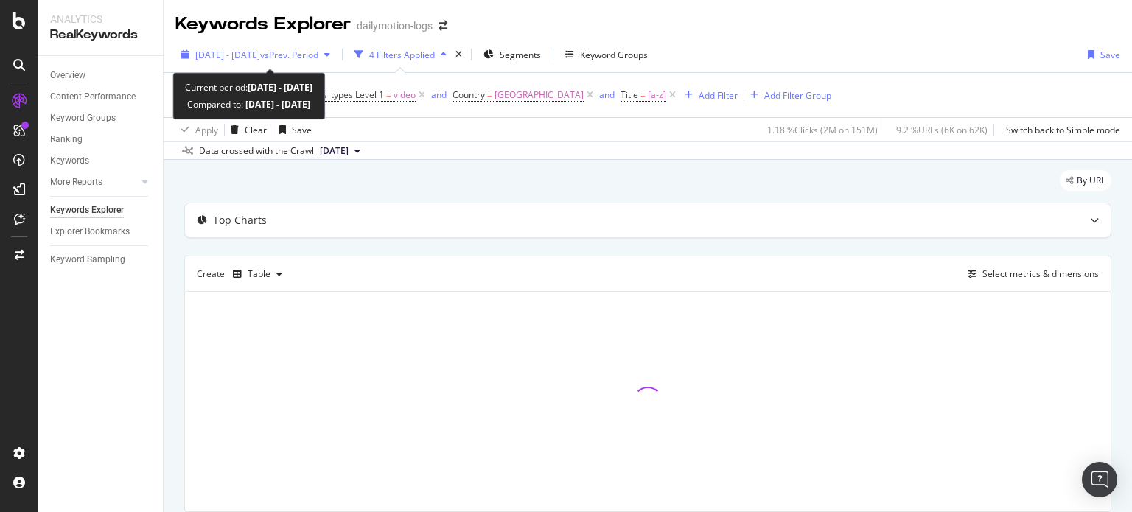
click at [260, 51] on span "[DATE] - [DATE]" at bounding box center [227, 55] width 65 height 13
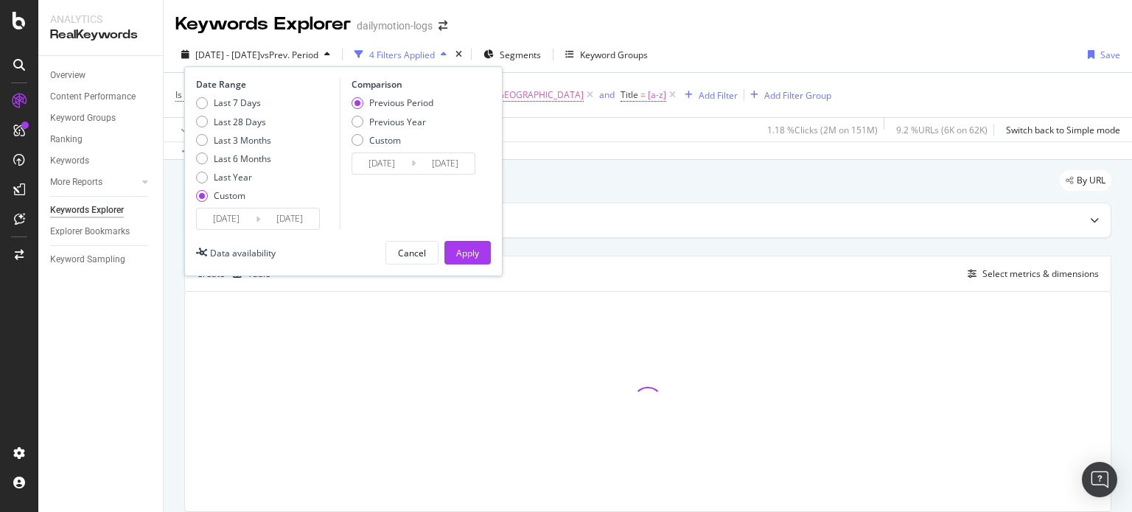
click at [233, 220] on input "[DATE]" at bounding box center [226, 219] width 59 height 21
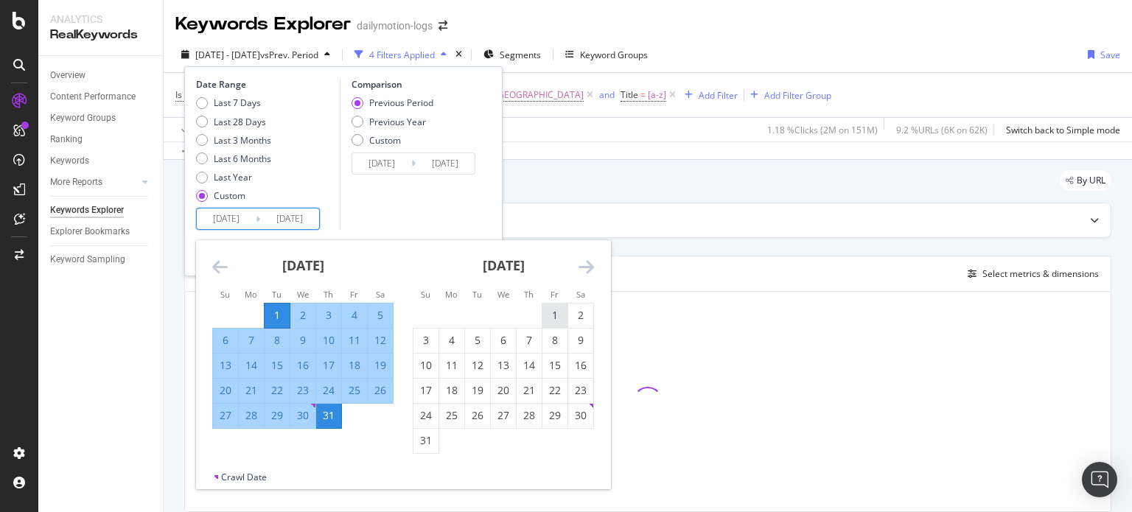
click at [550, 321] on div "1" at bounding box center [554, 315] width 25 height 15
type input "[DATE]"
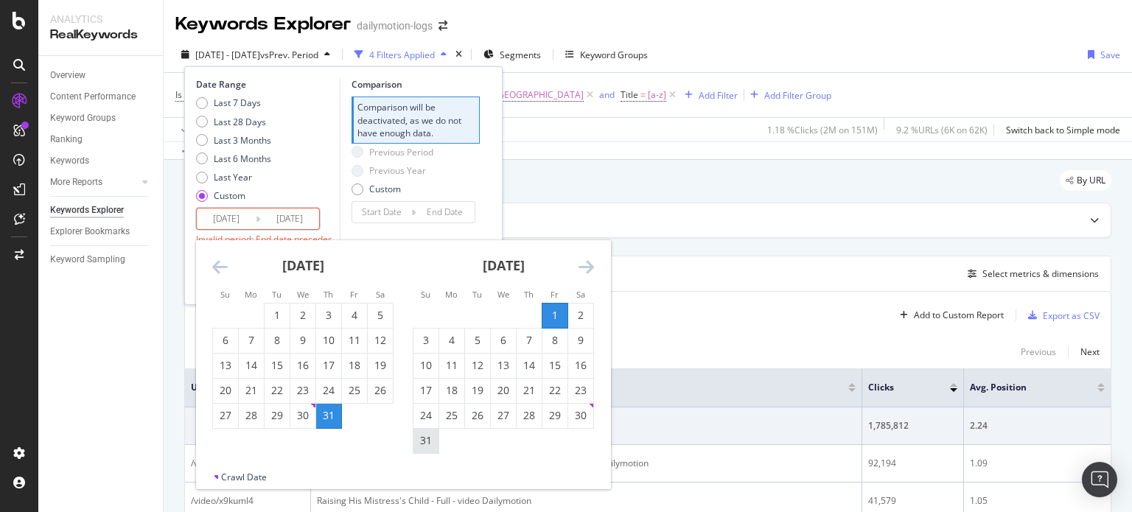
click at [422, 442] on div "31" at bounding box center [425, 440] width 25 height 15
type input "[DATE]"
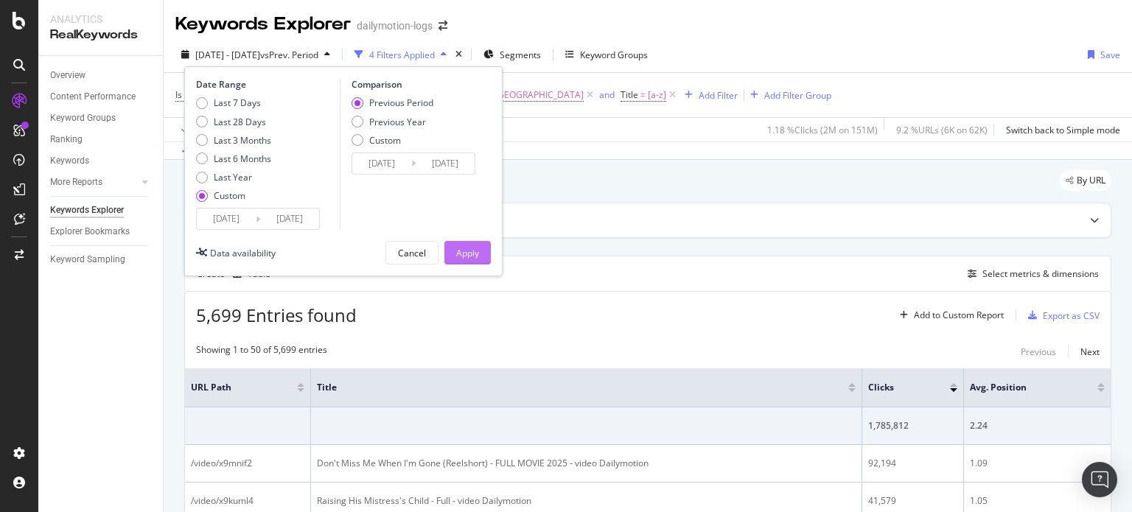
click at [479, 248] on button "Apply" at bounding box center [467, 253] width 46 height 24
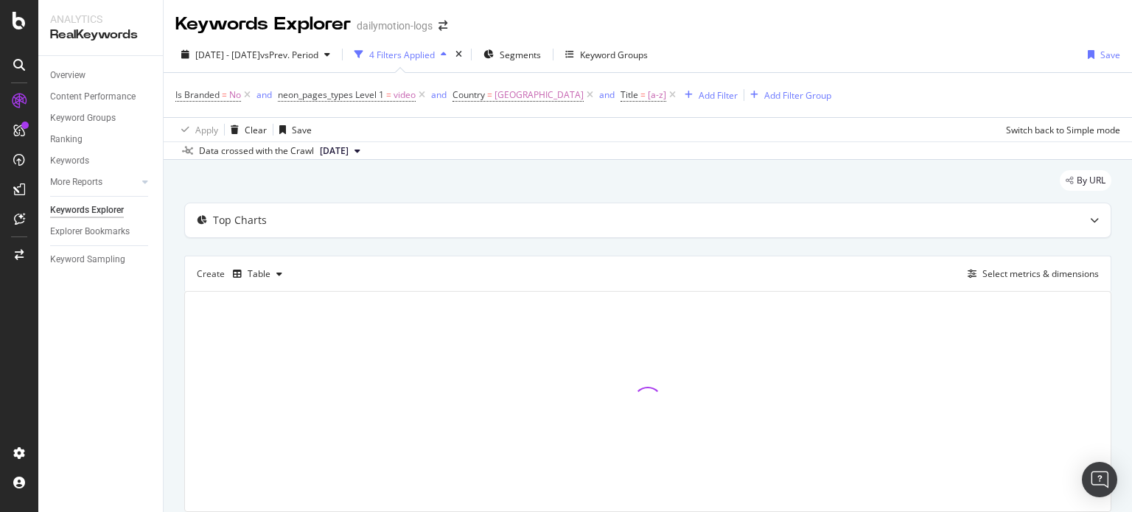
click at [447, 52] on icon "button" at bounding box center [444, 54] width 6 height 9
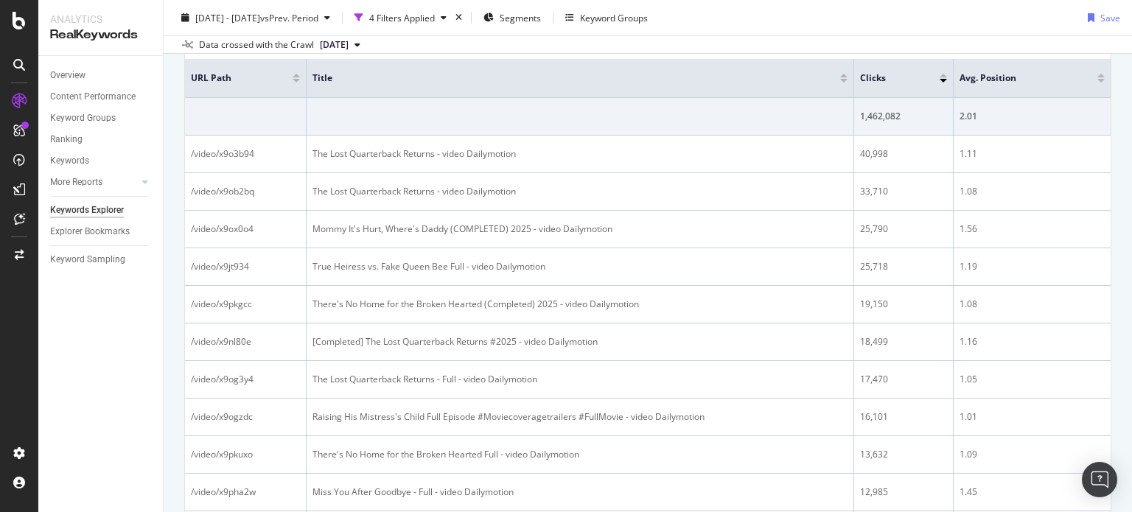
scroll to position [242, 0]
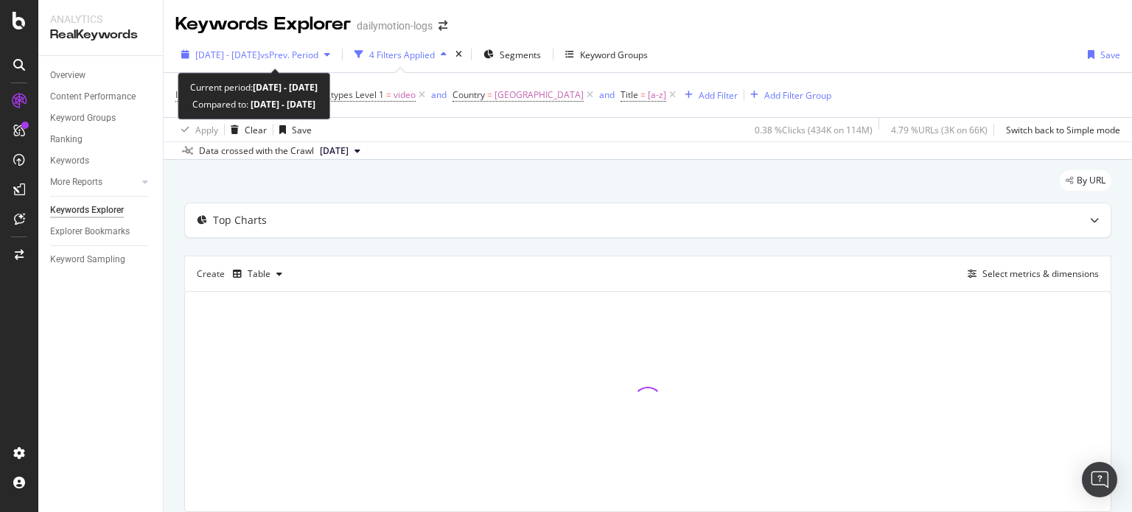
click at [317, 49] on span "vs Prev. Period" at bounding box center [289, 55] width 58 height 13
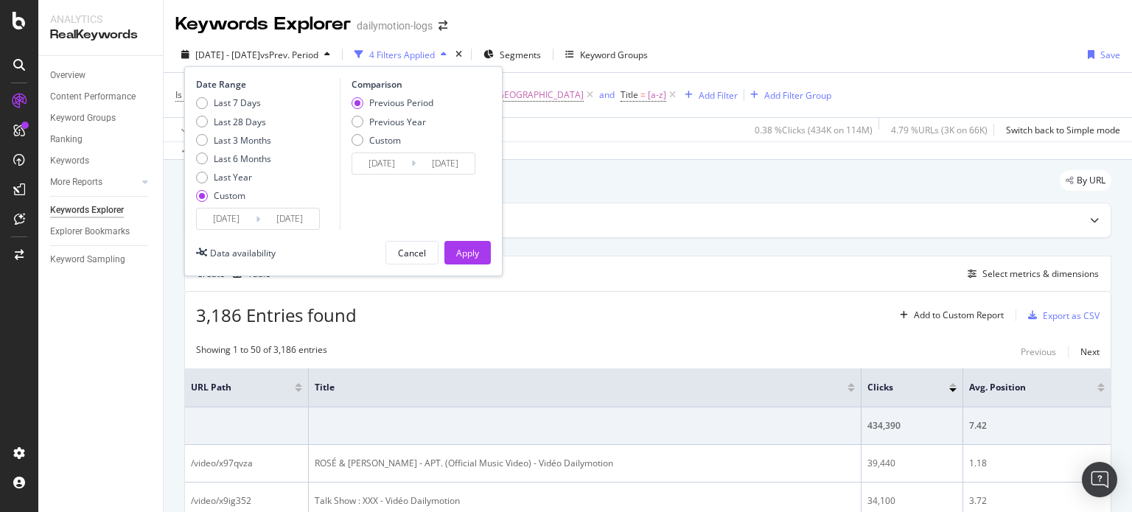
click at [231, 217] on input "[DATE]" at bounding box center [226, 219] width 59 height 21
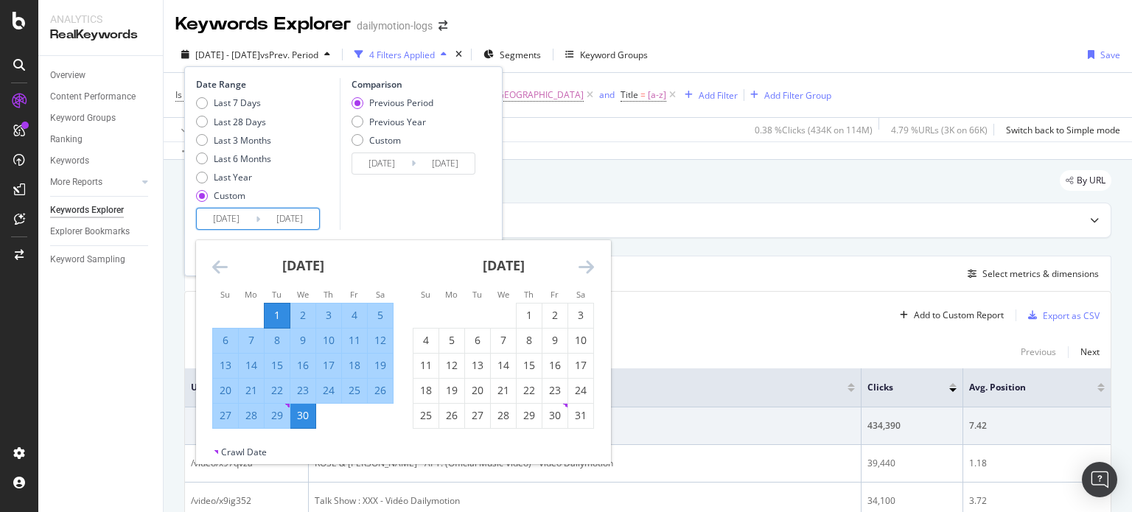
click at [585, 265] on icon "Move forward to switch to the next month." at bounding box center [585, 267] width 15 height 18
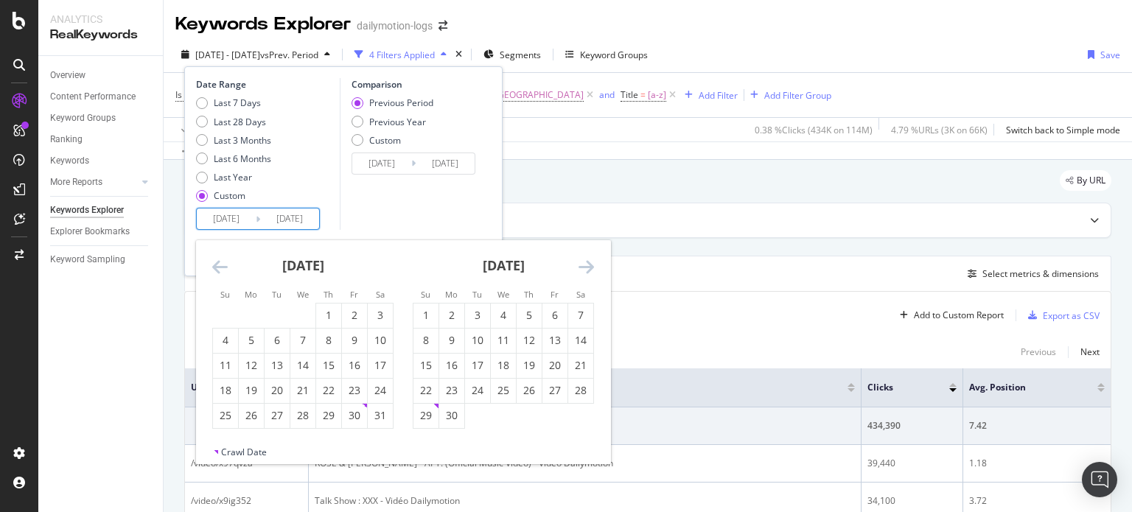
click at [585, 265] on icon "Move forward to switch to the next month." at bounding box center [585, 267] width 15 height 18
click at [557, 312] on div "1" at bounding box center [554, 315] width 25 height 15
type input "[DATE]"
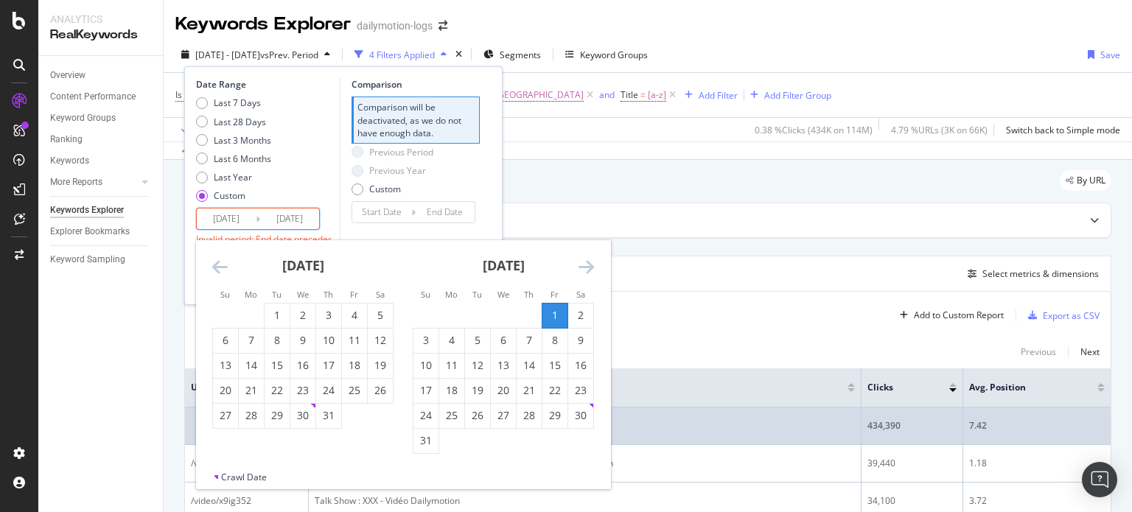
click at [429, 440] on div "31" at bounding box center [425, 440] width 25 height 15
type input "[DATE]"
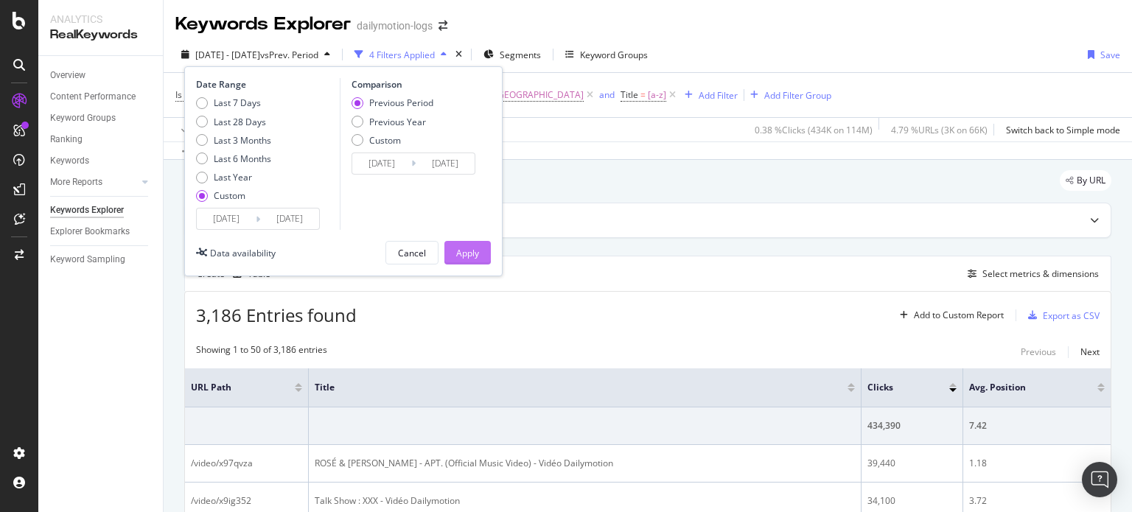
click at [473, 255] on div "Apply" at bounding box center [467, 253] width 23 height 13
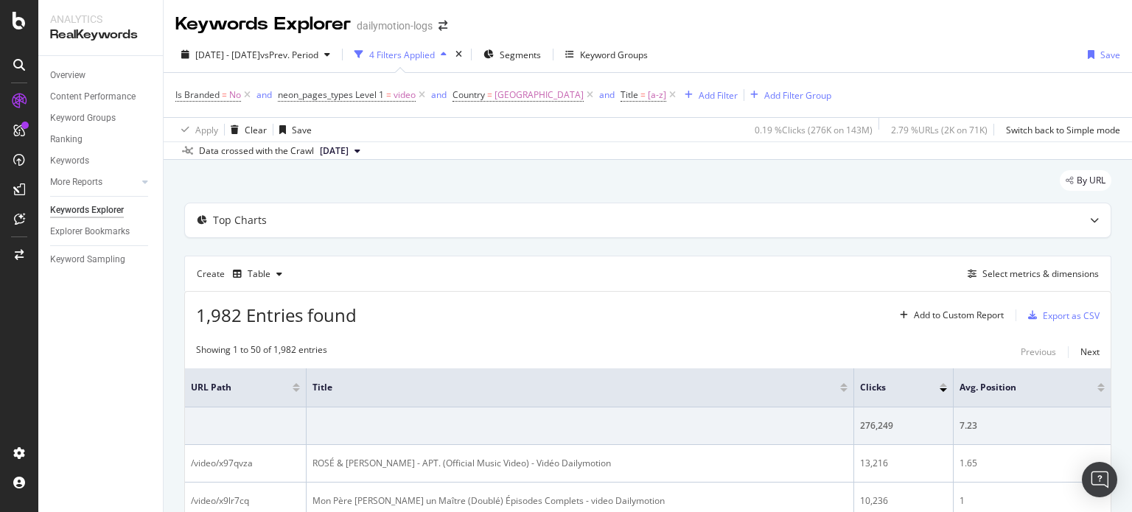
click at [447, 54] on icon "button" at bounding box center [444, 54] width 6 height 9
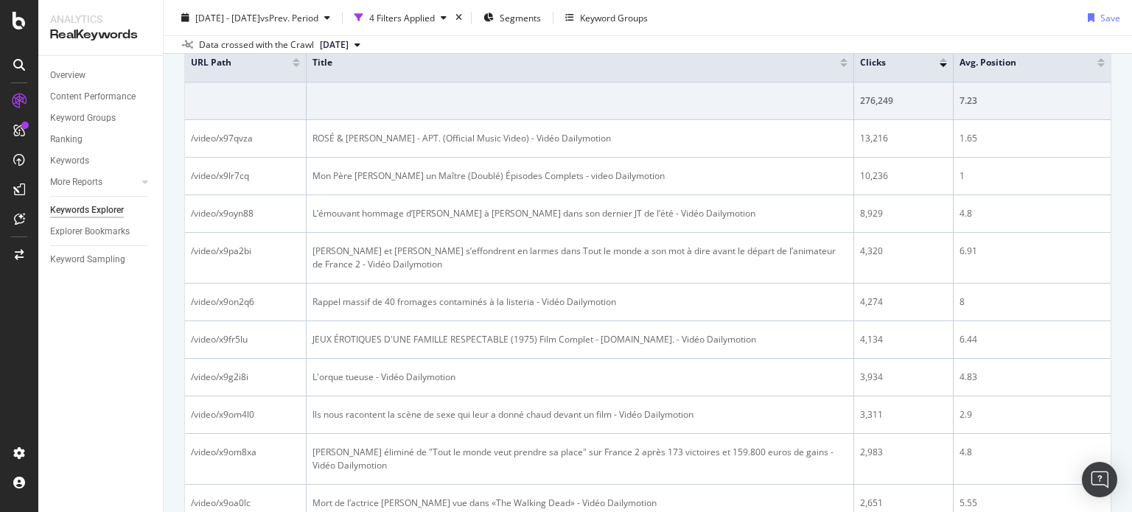
scroll to position [248, 0]
